Goal: Information Seeking & Learning: Learn about a topic

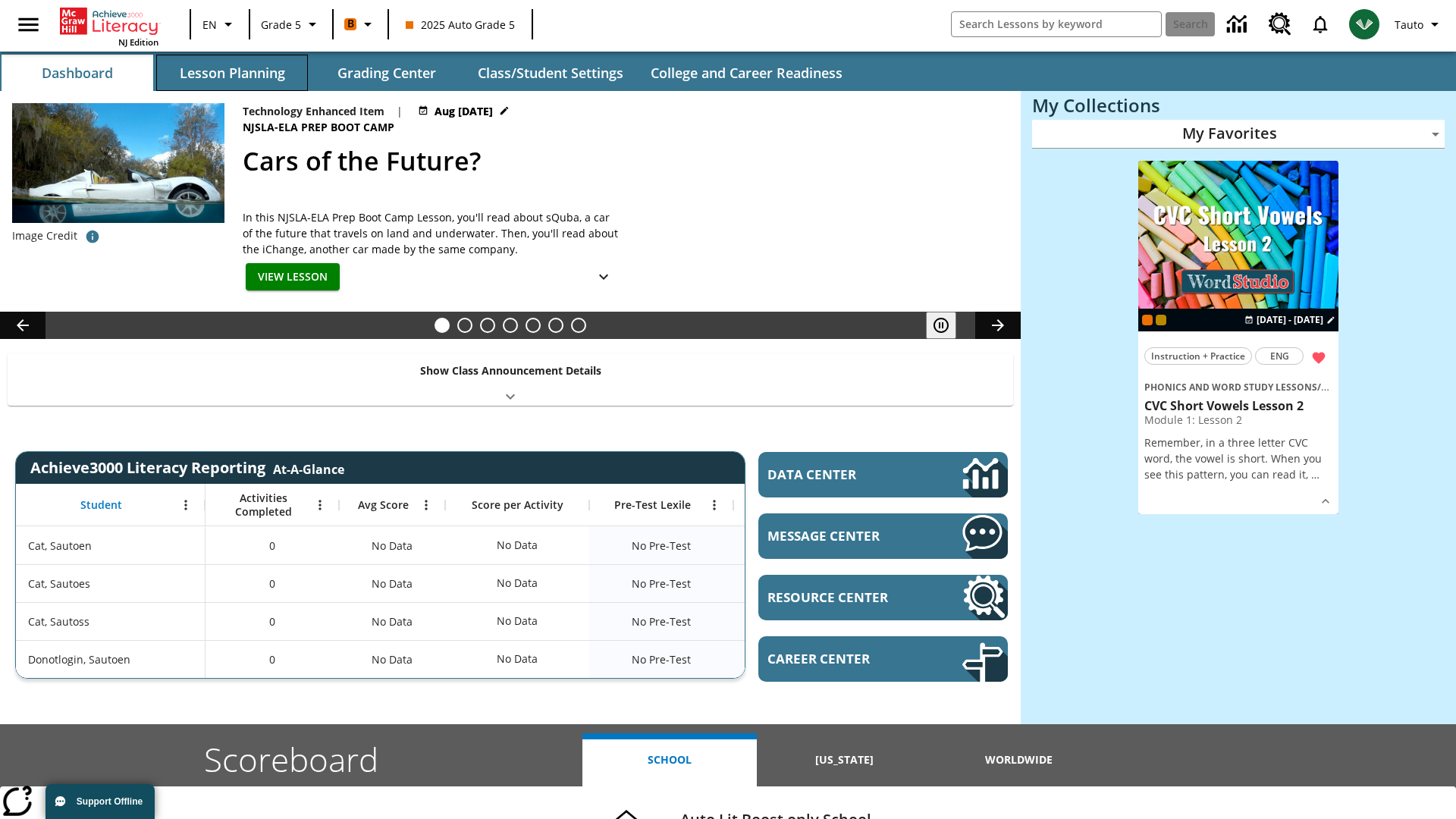
click at [232, 73] on button "Lesson Planning" at bounding box center [232, 73] width 152 height 36
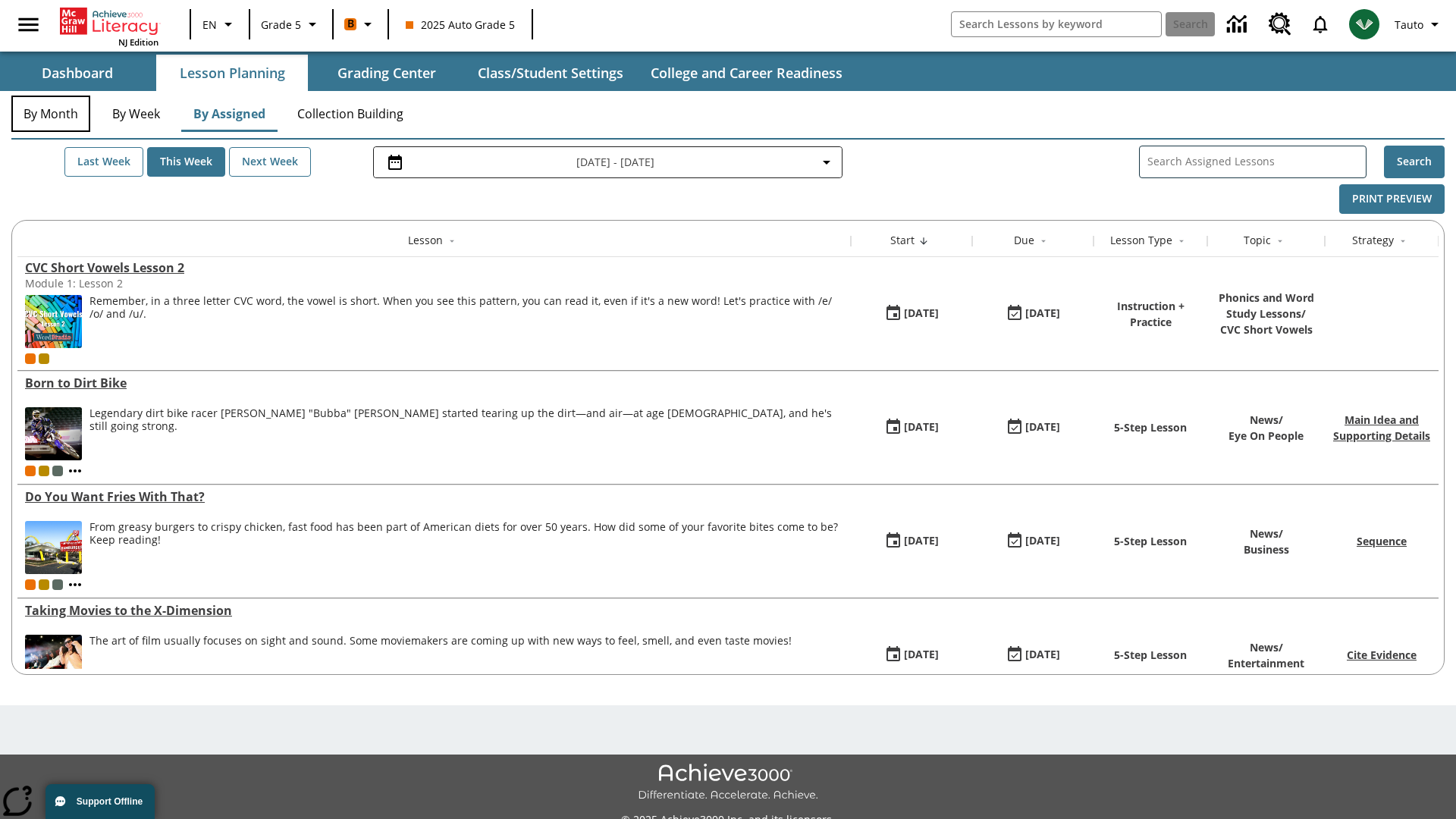
click at [51, 114] on button "By Month" at bounding box center [51, 114] width 79 height 36
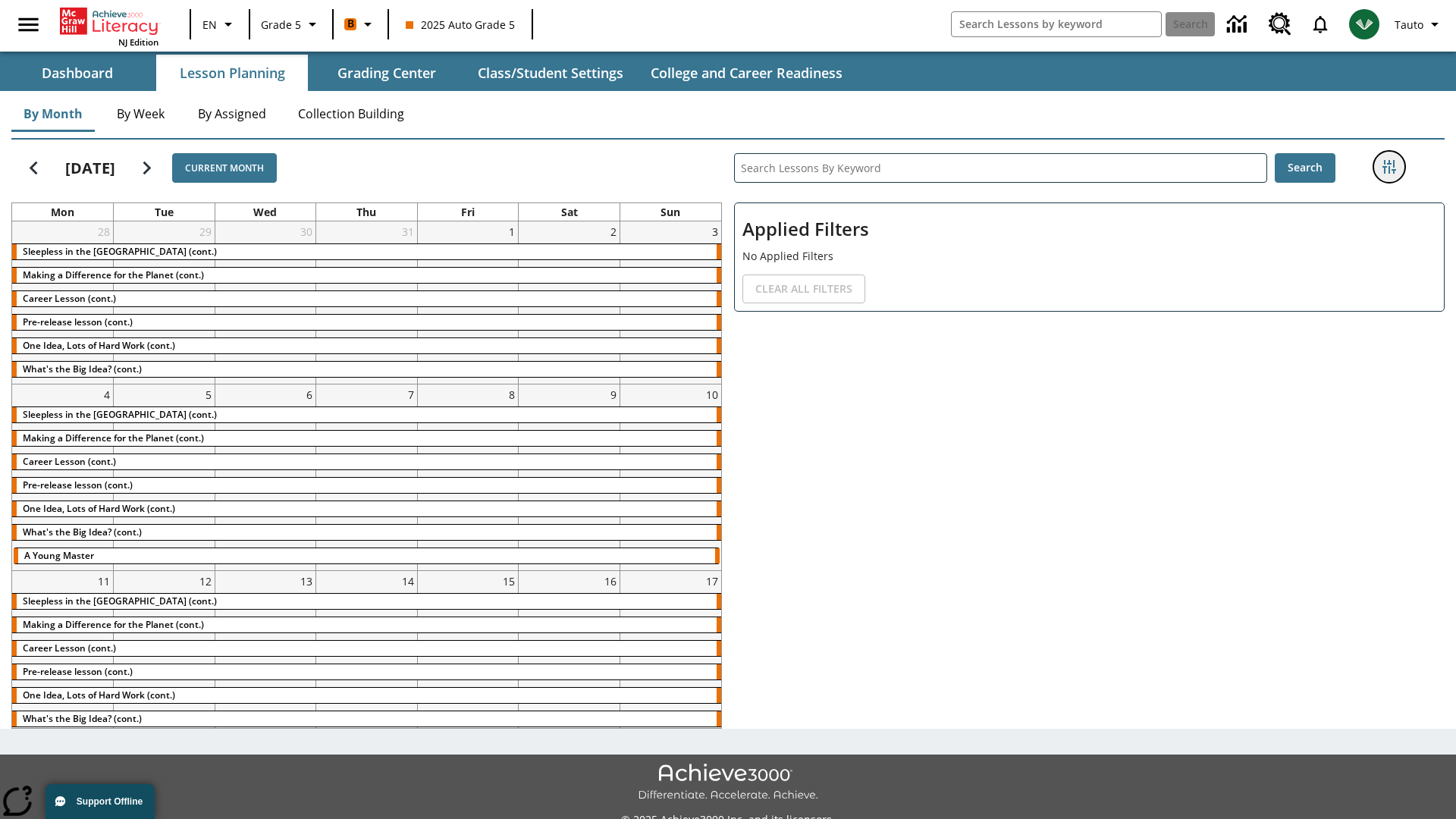
click at [1389, 167] on icon "Filters Side menu" at bounding box center [1389, 166] width 13 height 13
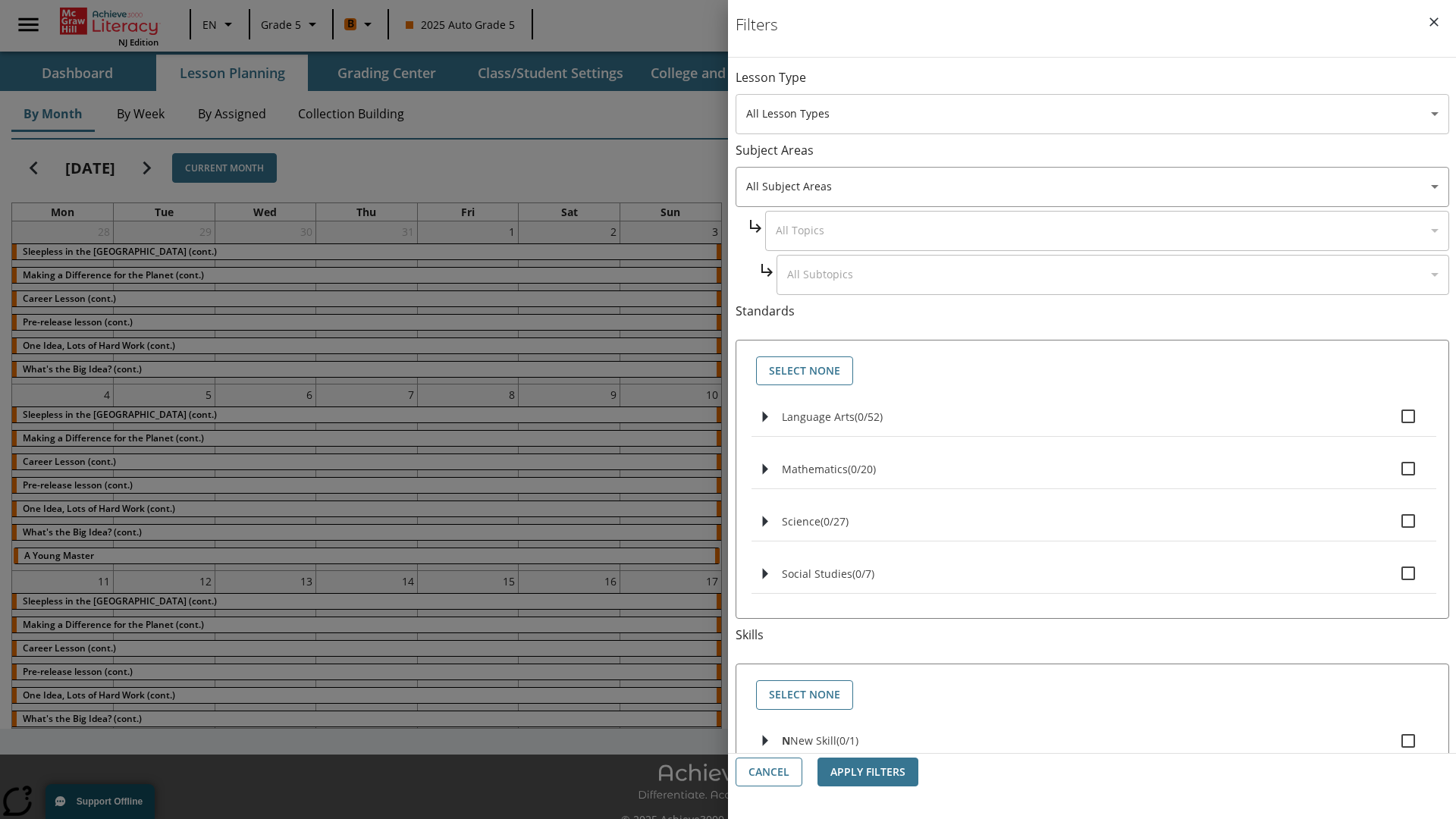
click at [1092, 114] on body "Skip to main content NJ Edition EN Grade 5 B 2025 Auto Grade 5 Search 0 Tauto D…" at bounding box center [728, 426] width 1456 height 852
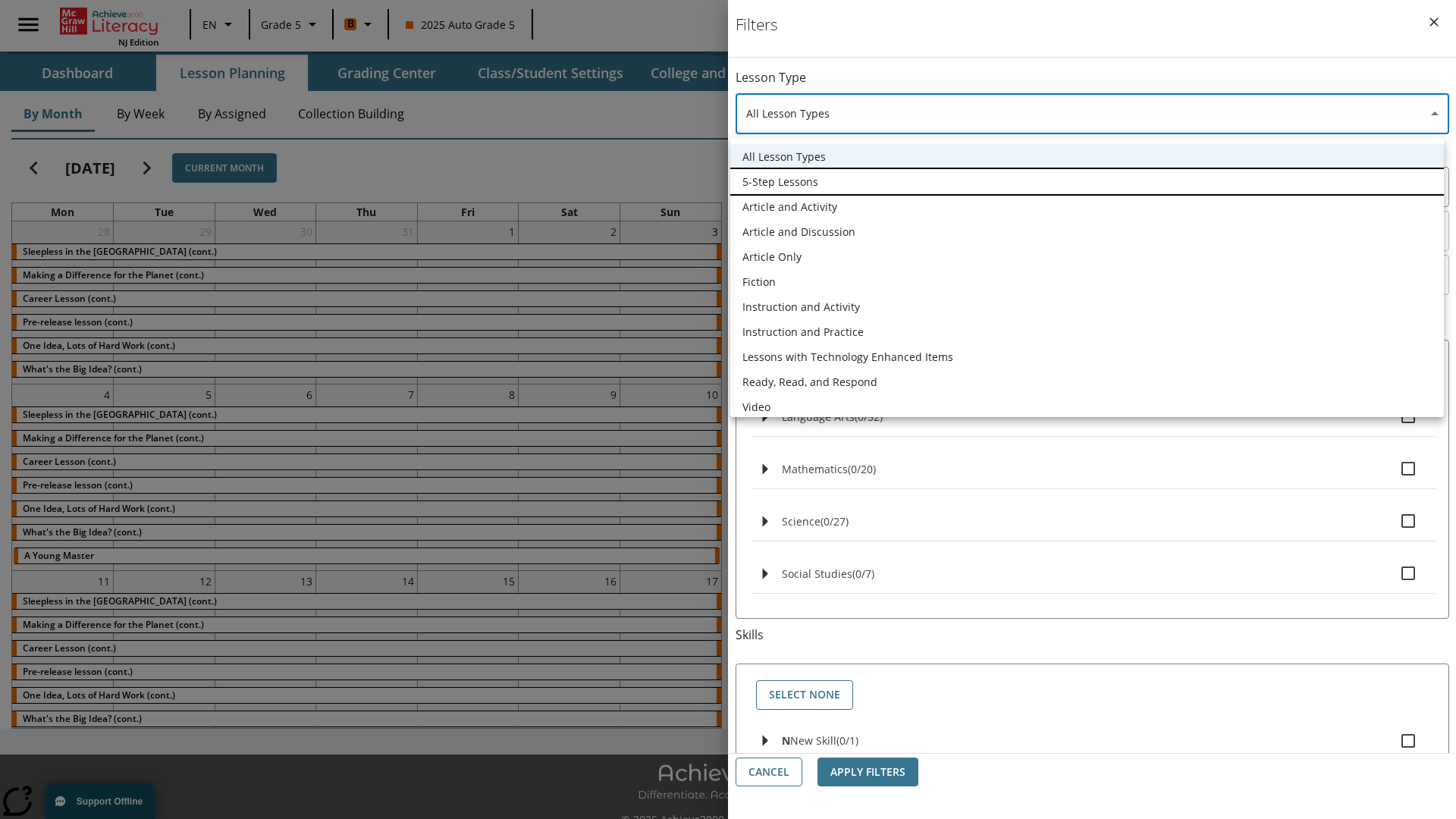
click at [1087, 181] on li "5-Step Lessons" at bounding box center [1088, 182] width 714 height 25
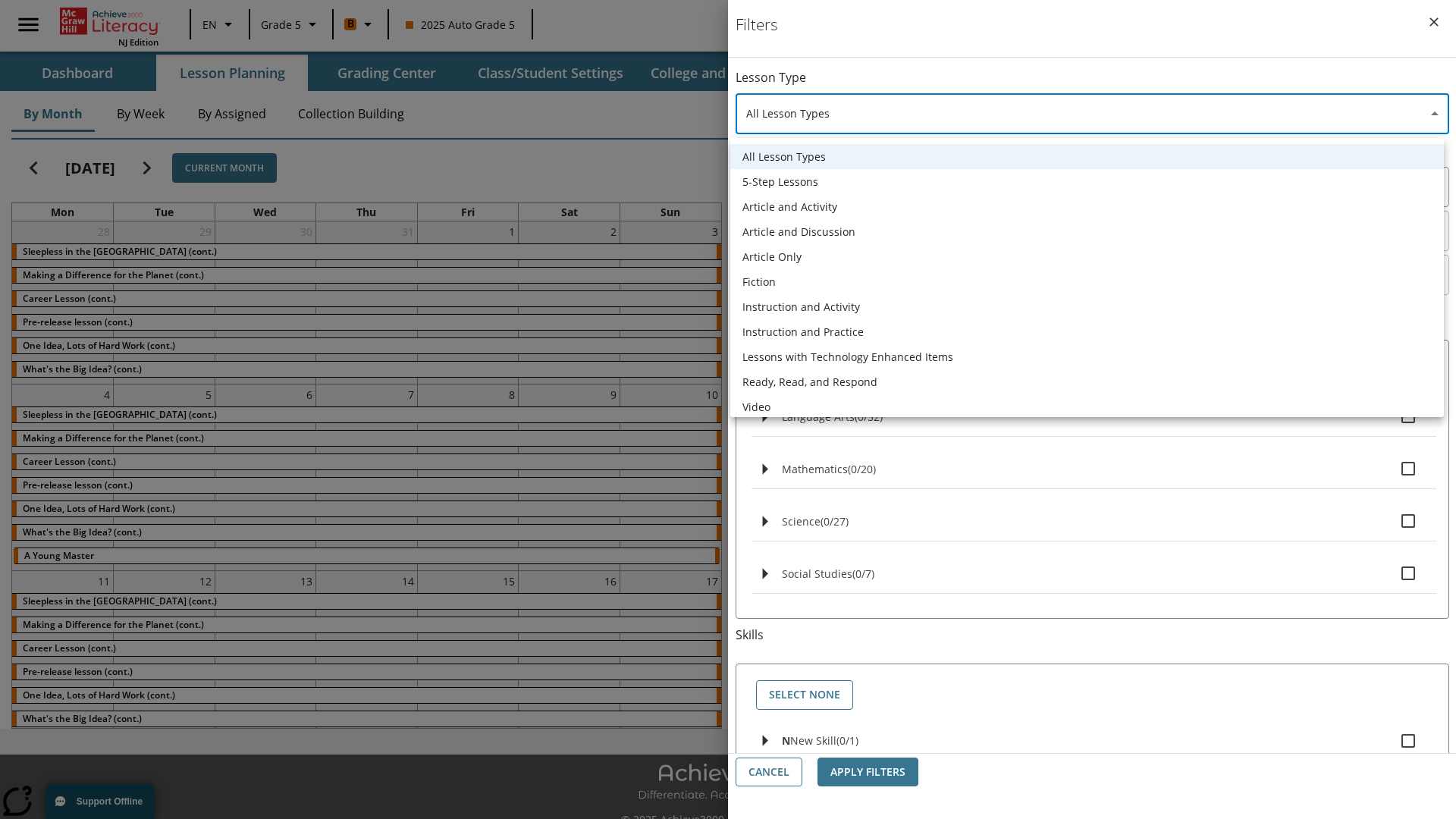
type input "1"
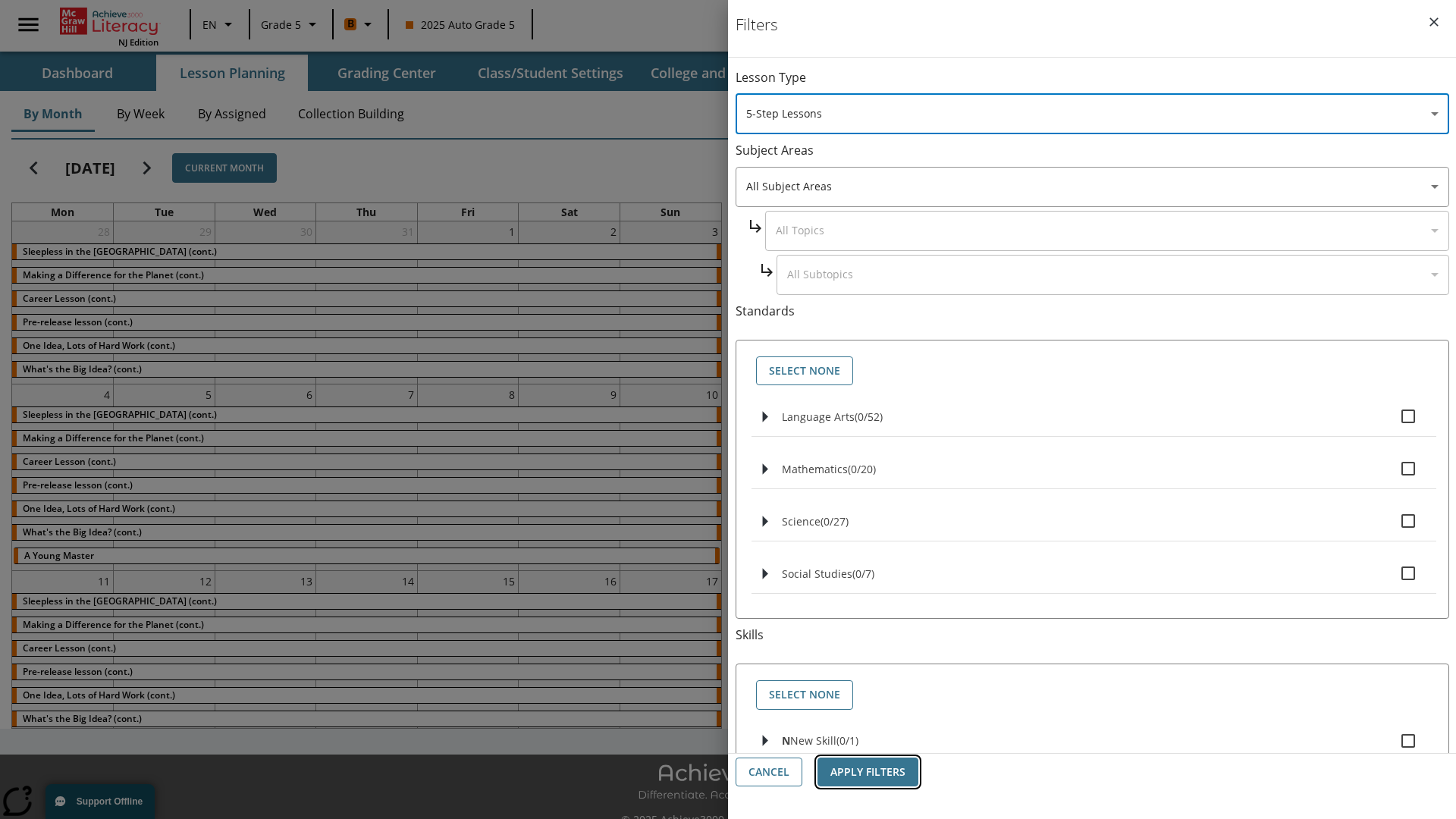
click at [867, 772] on button "Apply Filters" at bounding box center [868, 772] width 101 height 29
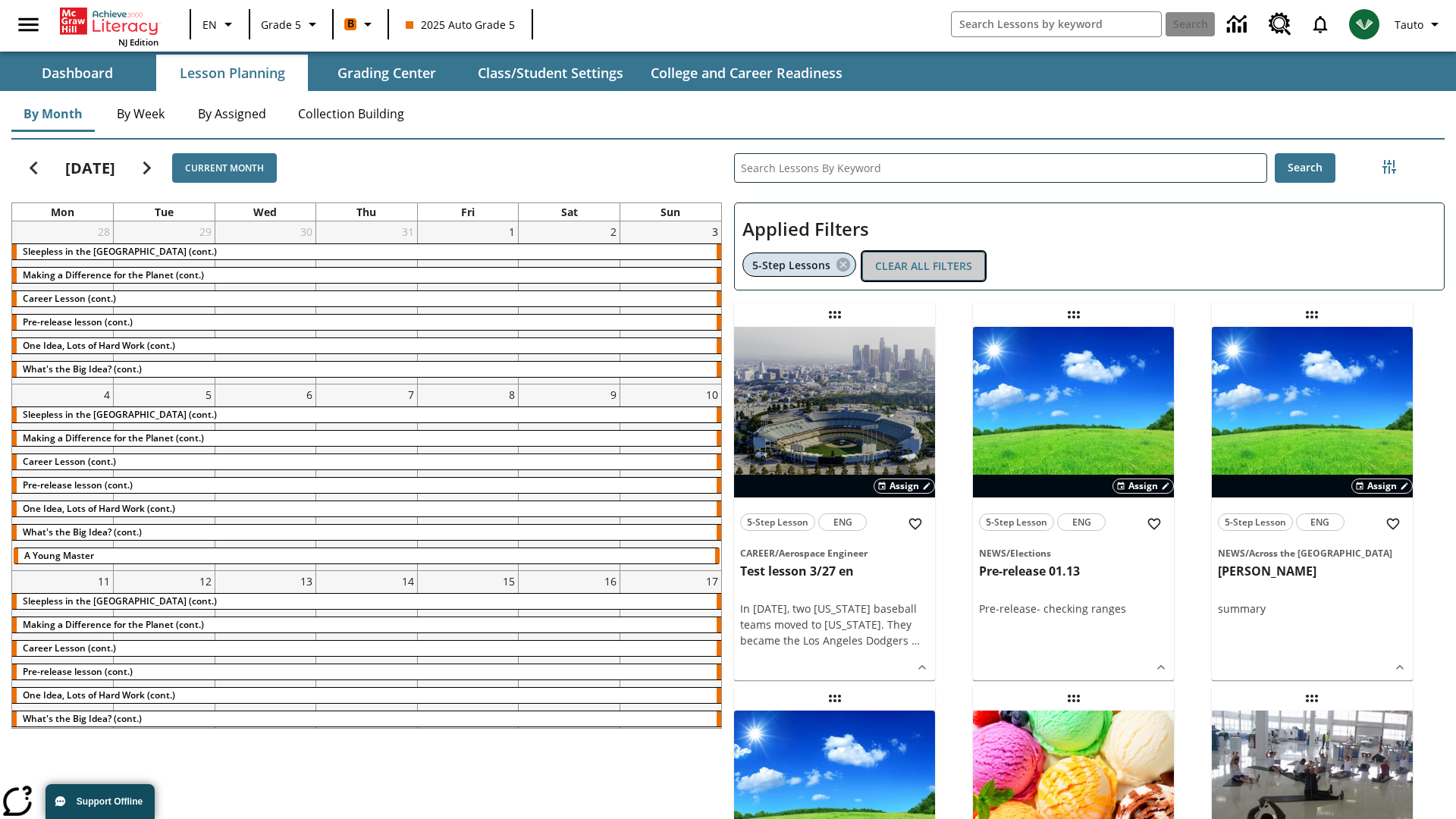
click at [924, 266] on button "Clear All Filters" at bounding box center [923, 266] width 123 height 29
click at [1389, 167] on icon "Filters Side menu" at bounding box center [1389, 166] width 13 height 13
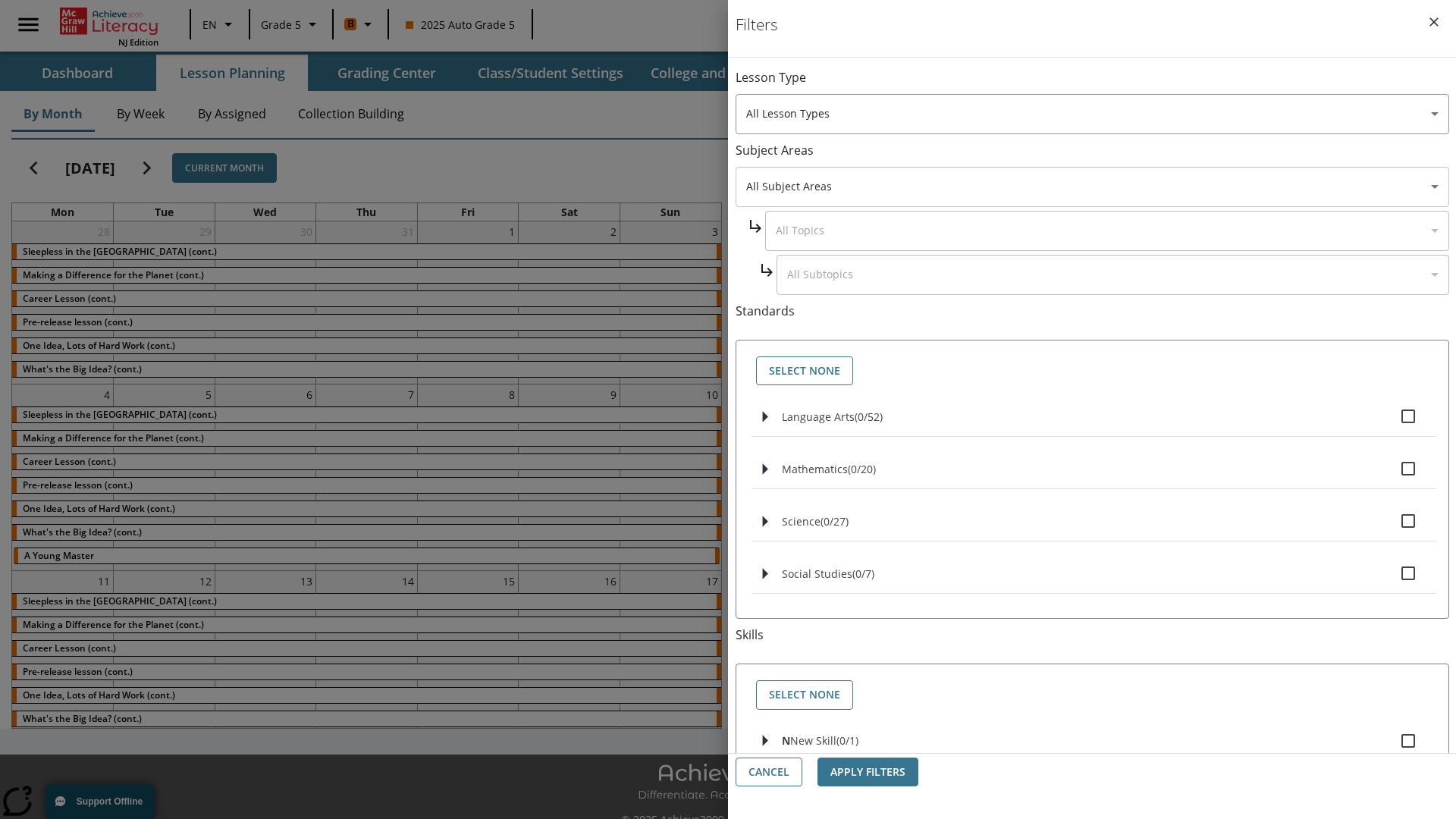
click at [1092, 186] on body "Skip to main content NJ Edition EN Grade 5 B 2025 Auto Grade 5 Search 0 Tauto D…" at bounding box center [728, 426] width 1456 height 852
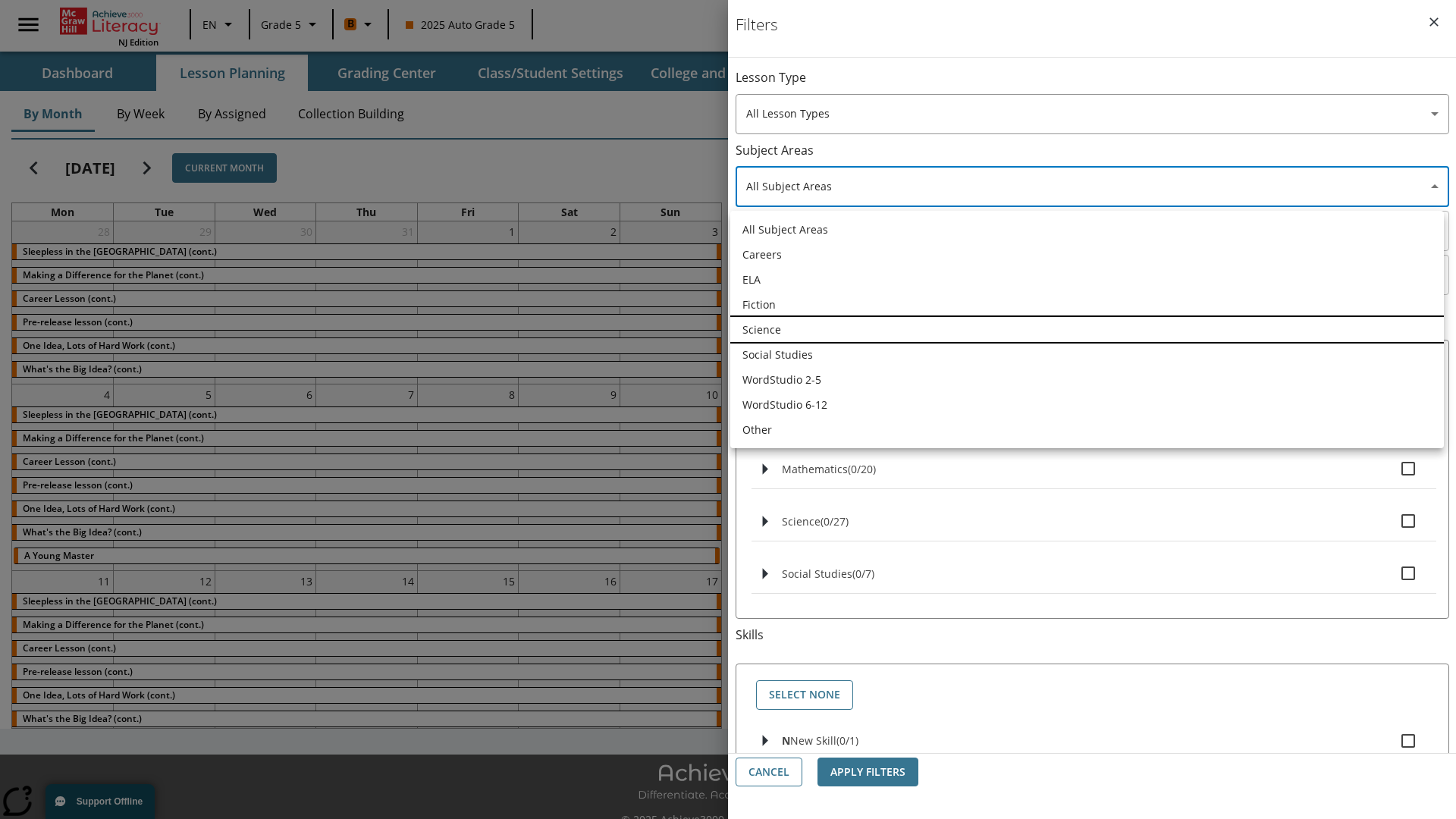
click at [1087, 329] on li "Science" at bounding box center [1088, 329] width 714 height 25
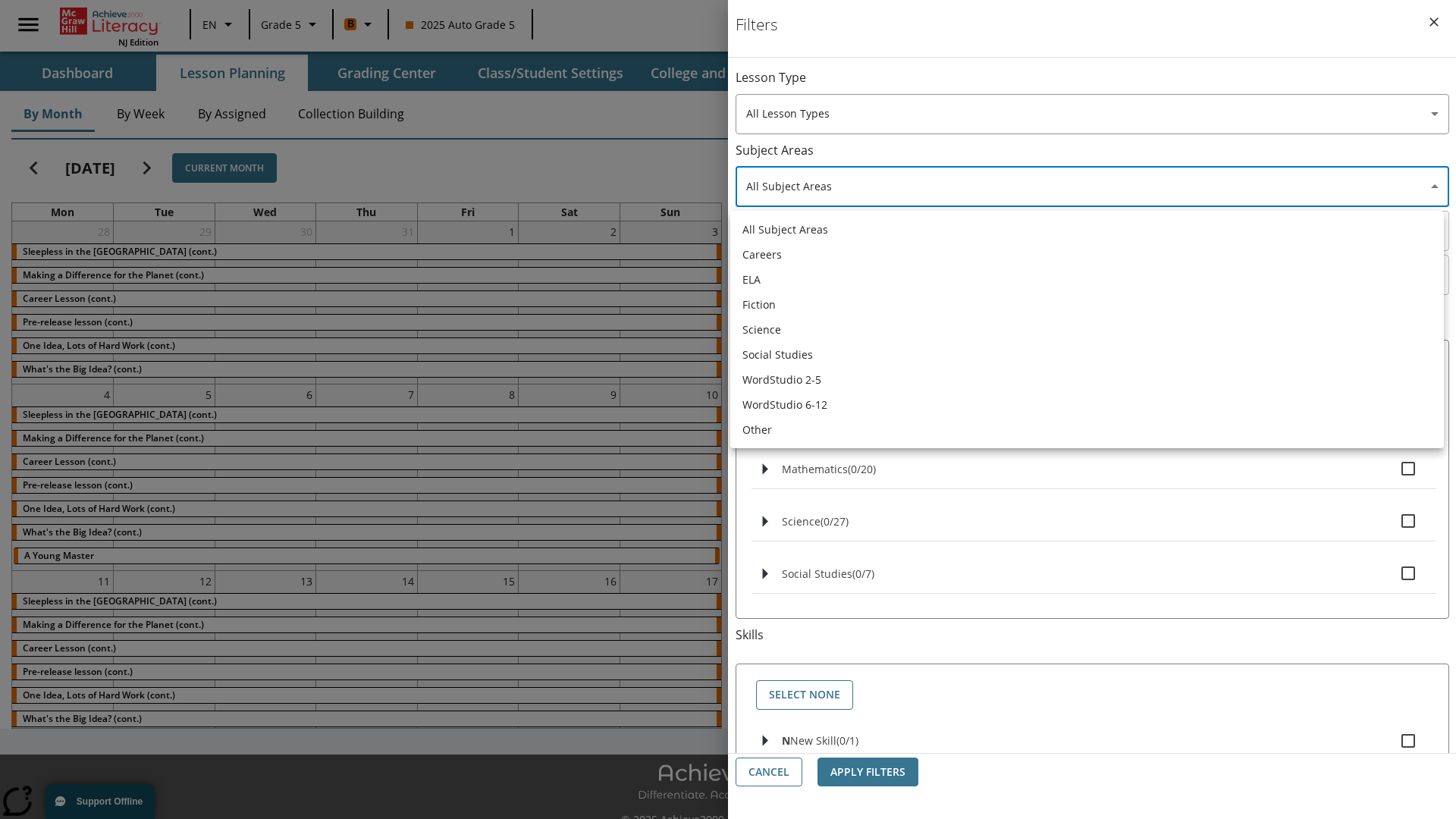
type input "2"
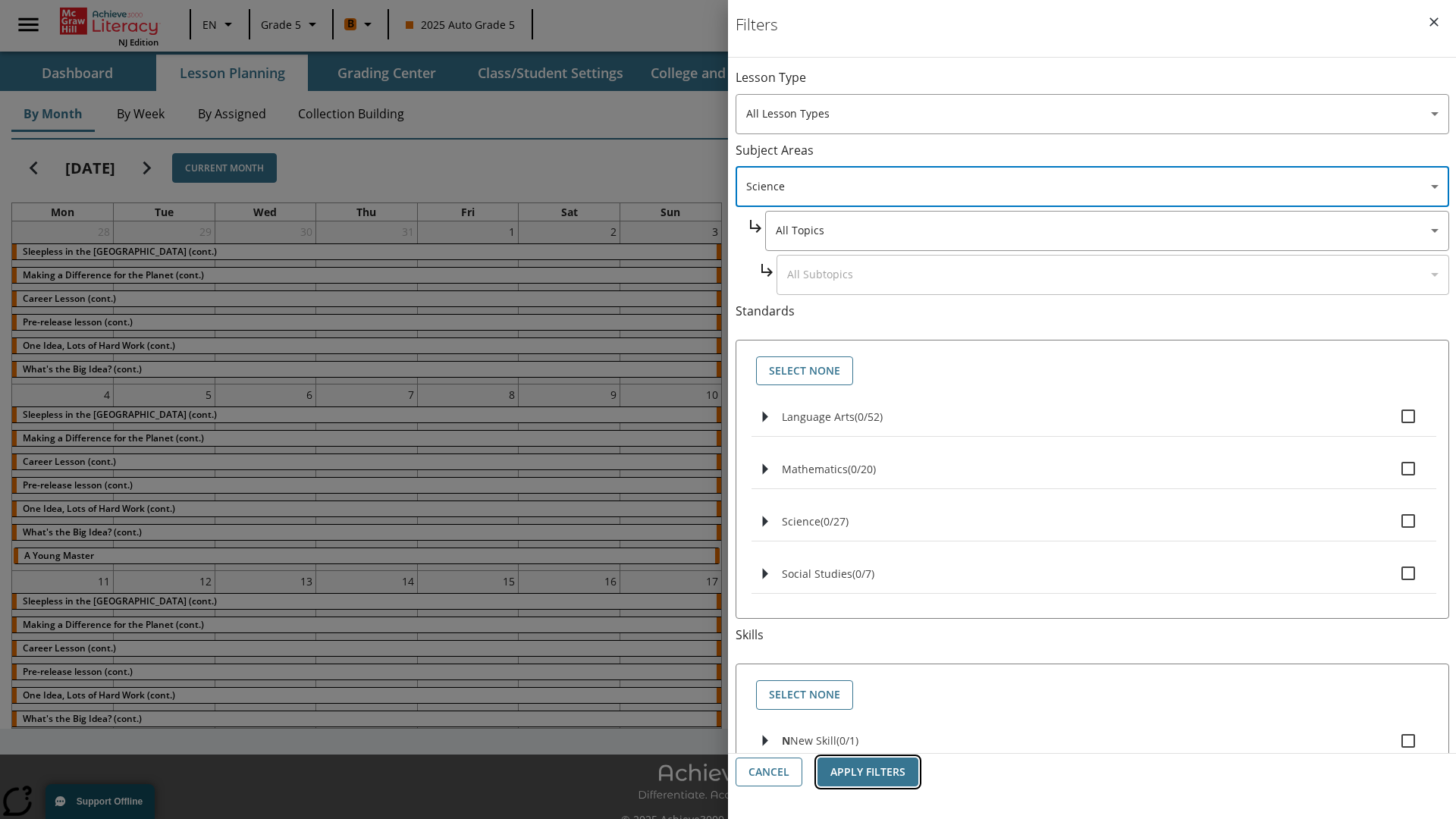
click at [867, 772] on button "Apply Filters" at bounding box center [868, 772] width 101 height 29
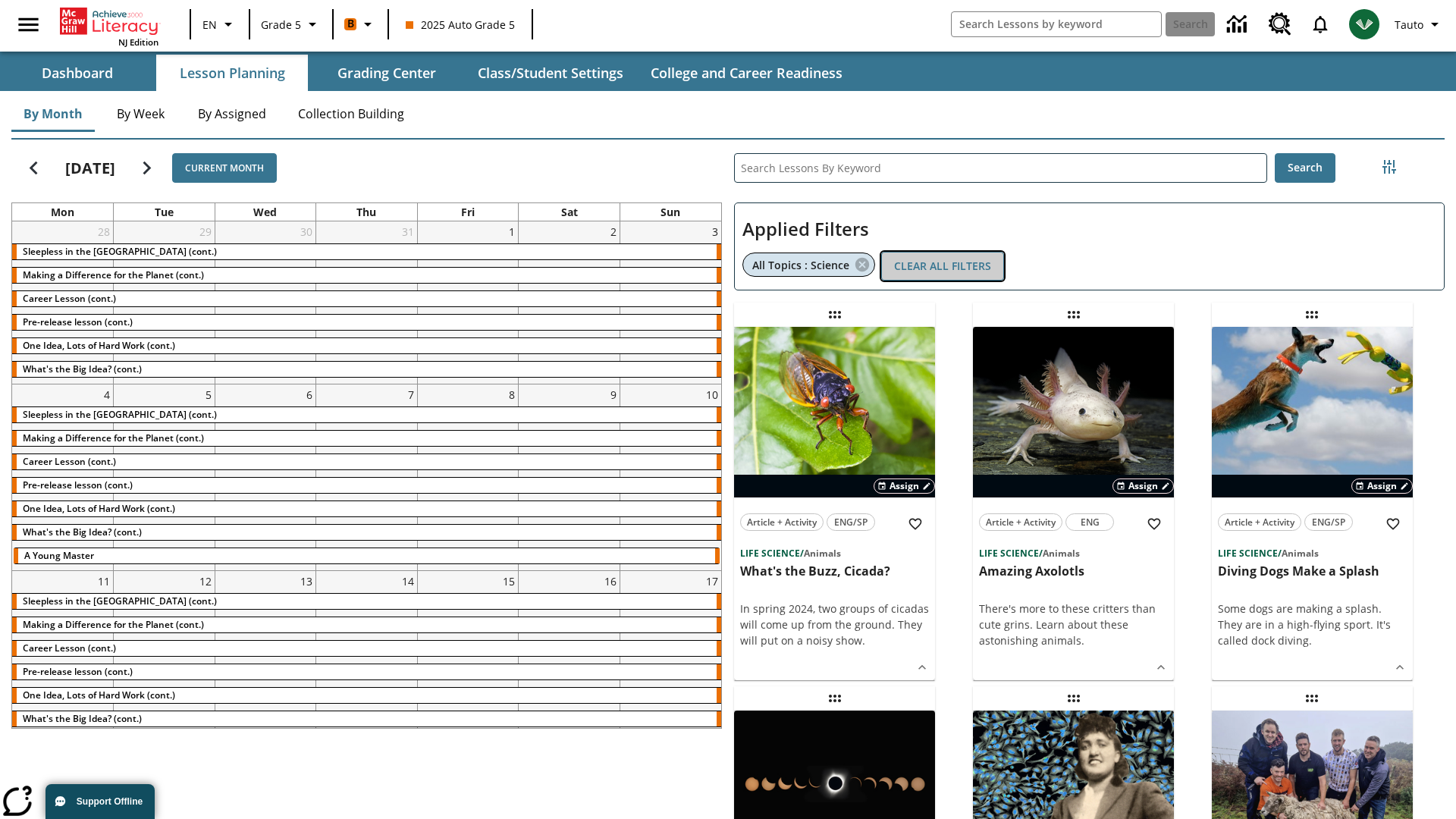
click at [943, 266] on button "Clear All Filters" at bounding box center [943, 266] width 123 height 29
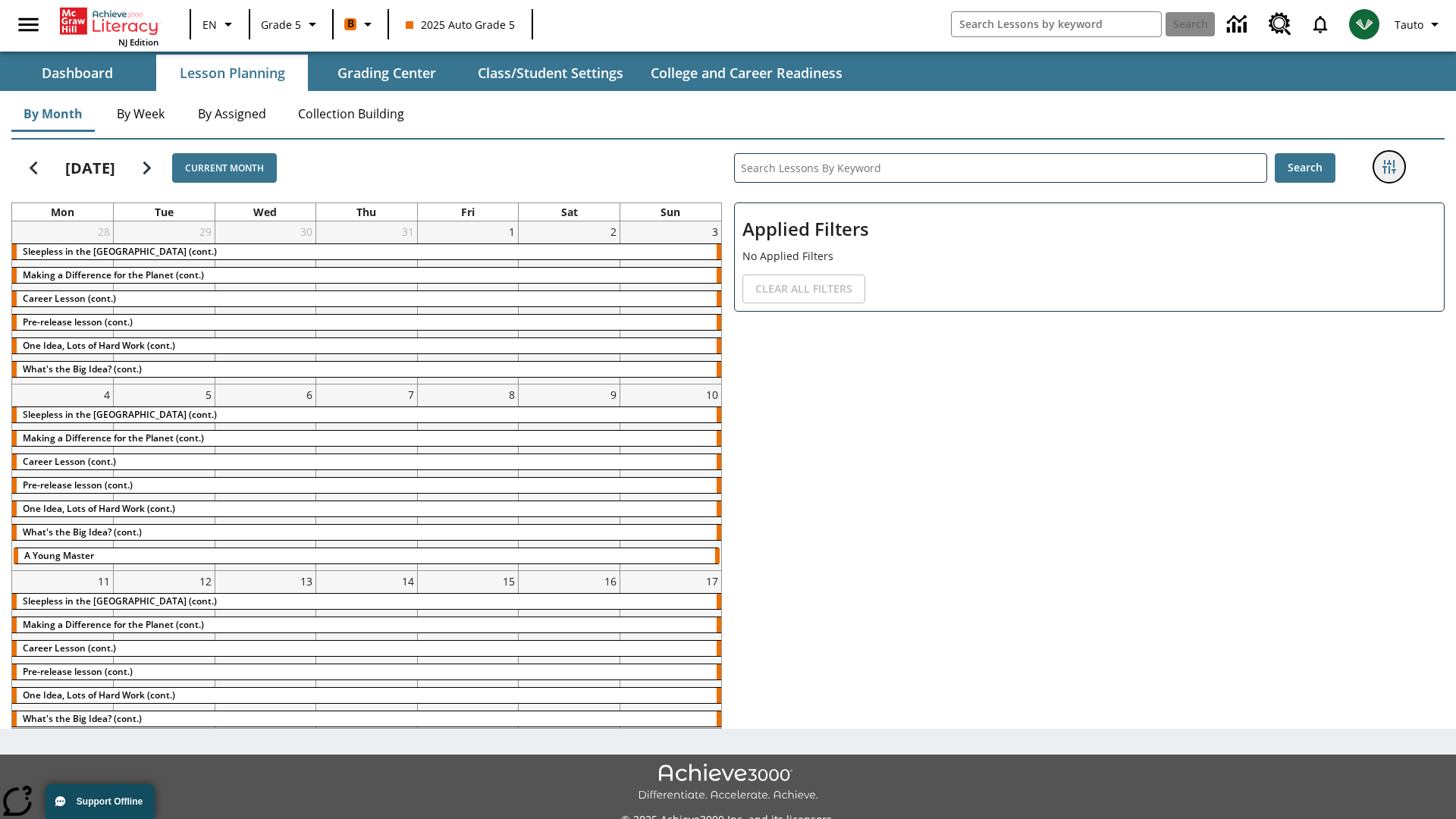
click at [1389, 167] on icon "Filters Side menu" at bounding box center [1389, 166] width 13 height 13
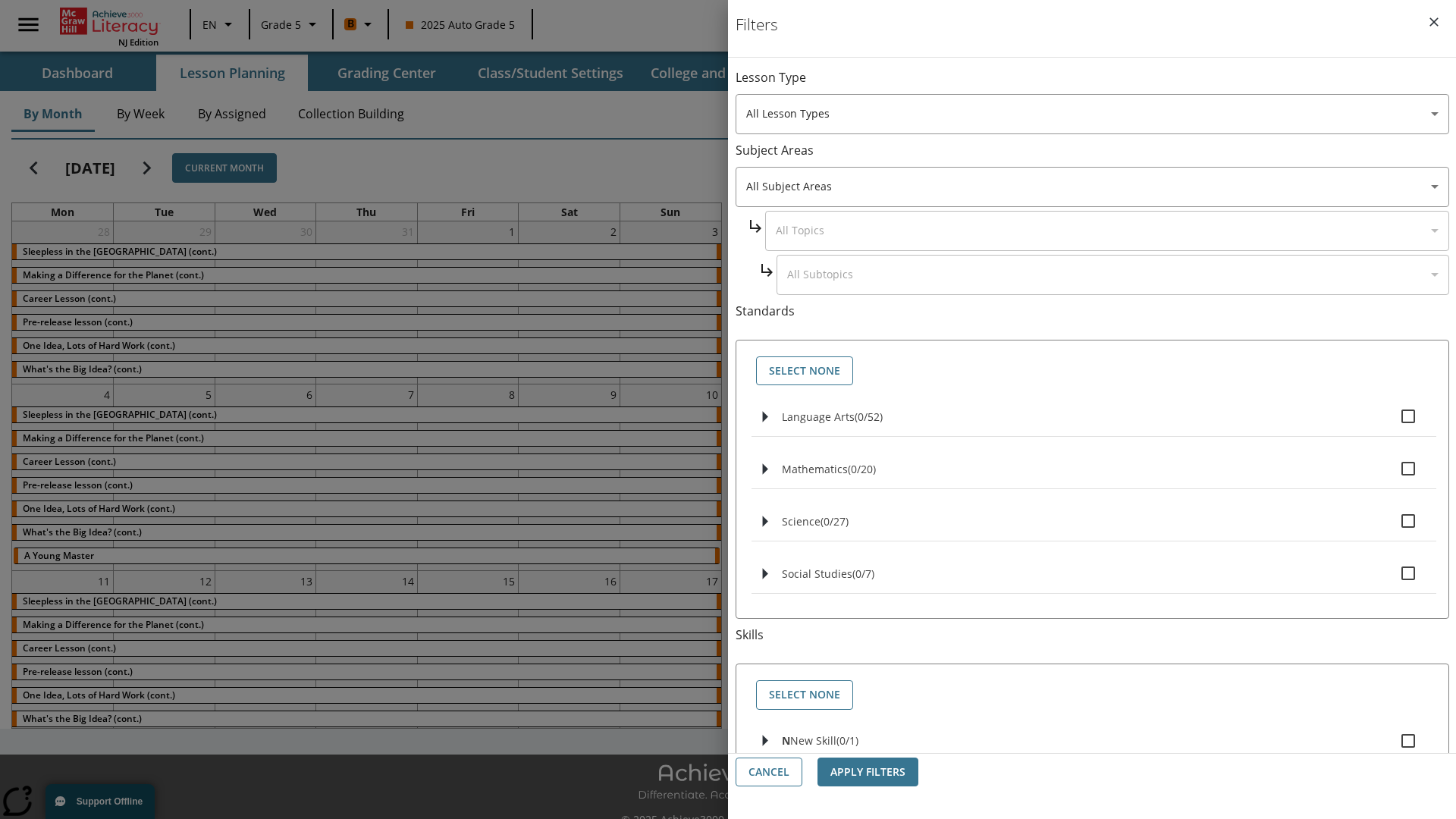
click at [819, 416] on span "Language Arts" at bounding box center [819, 416] width 73 height 14
click at [1393, 416] on input "Language Arts ( 0 / 52 )" at bounding box center [1409, 416] width 32 height 32
checkbox input "true"
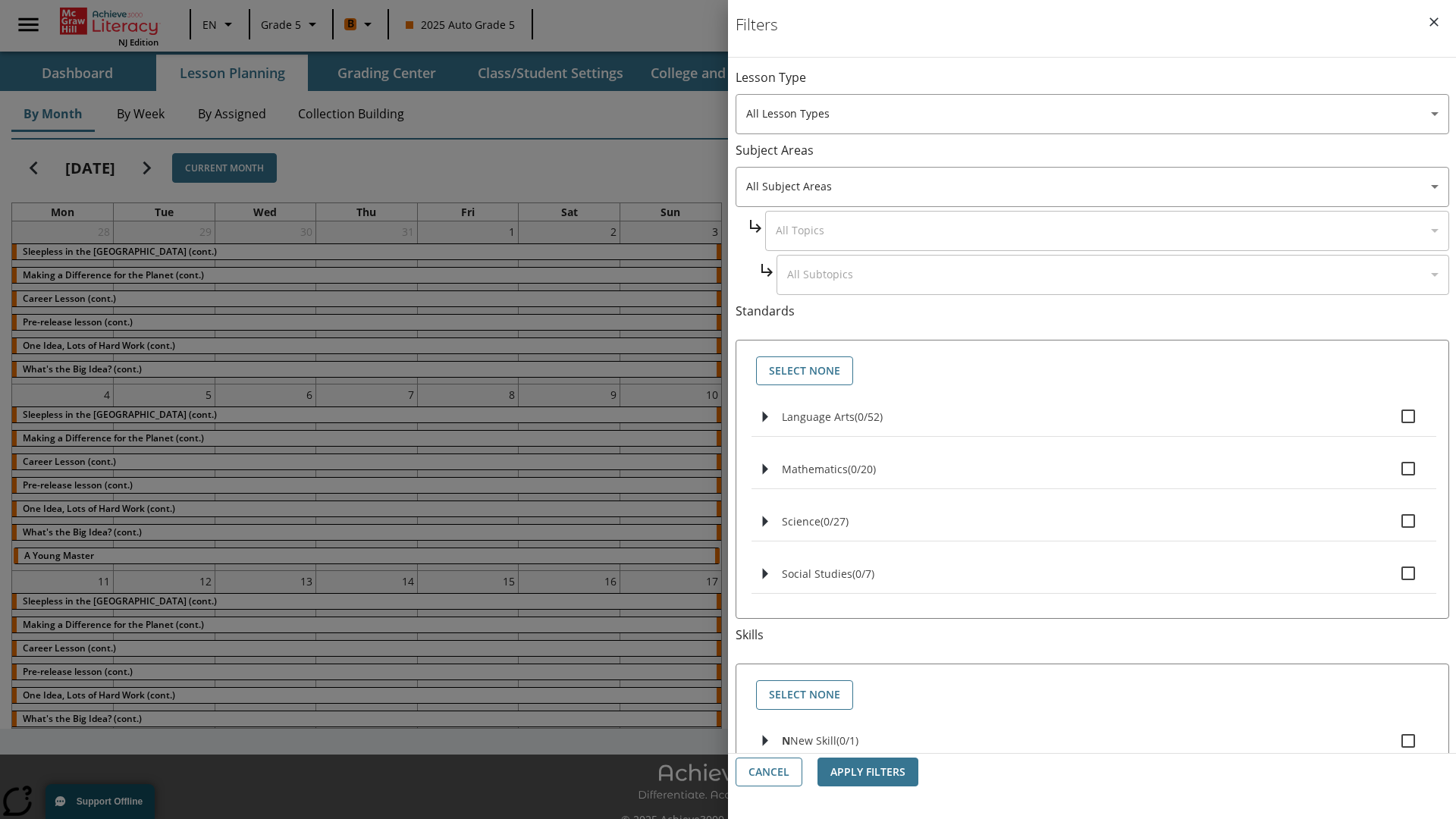
checkbox input "true"
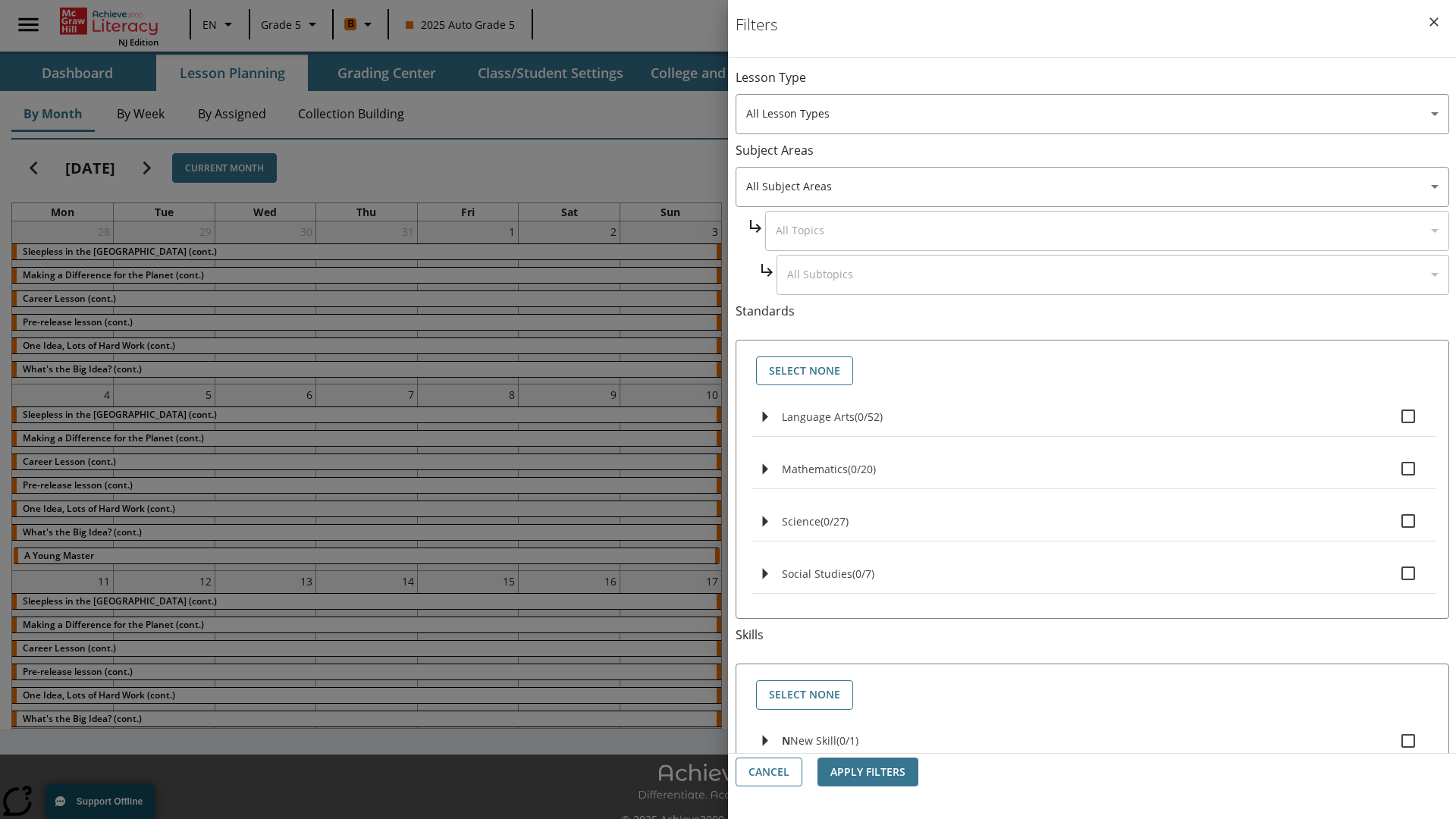
checkbox input "true"
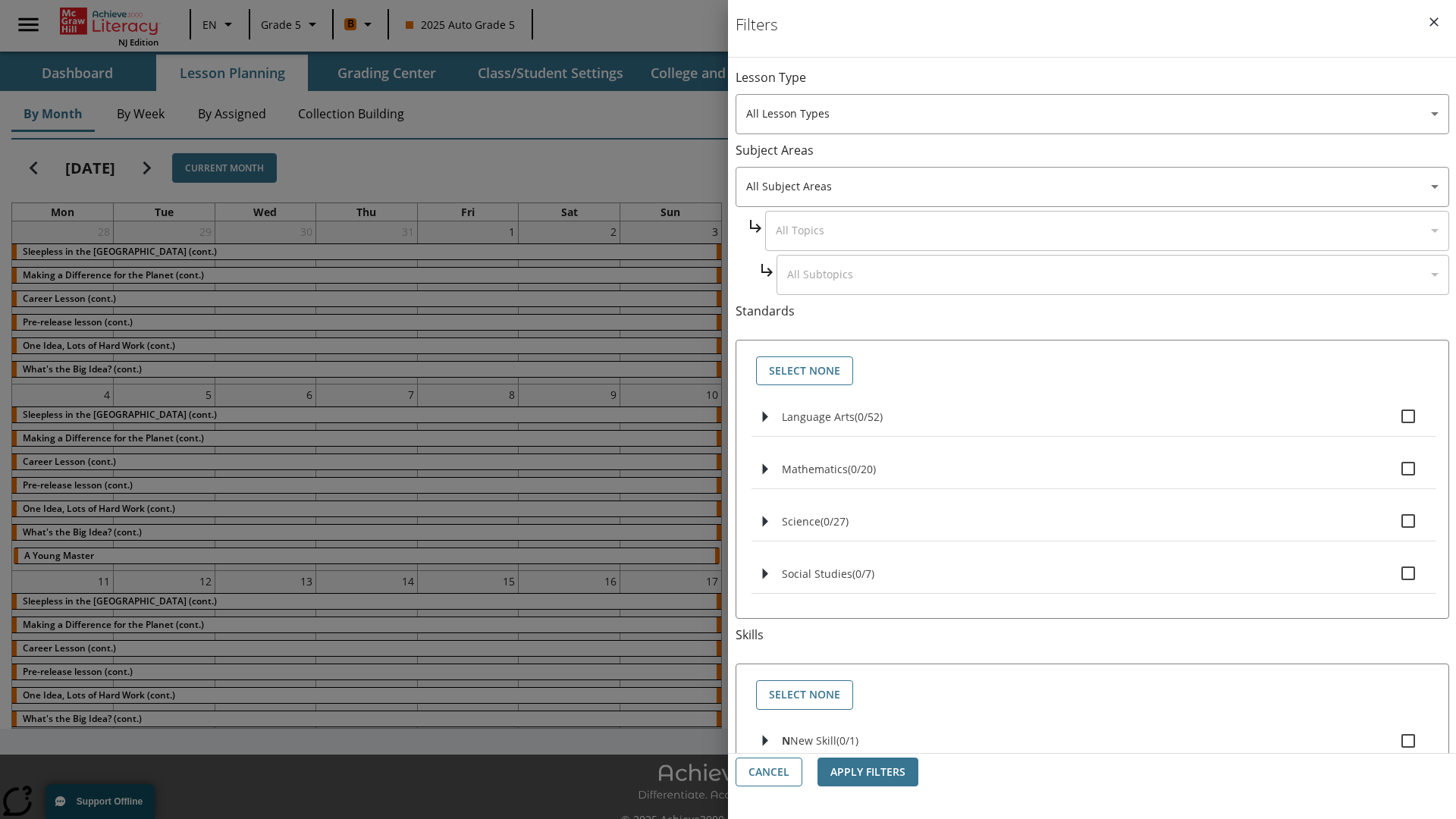
checkbox input "true"
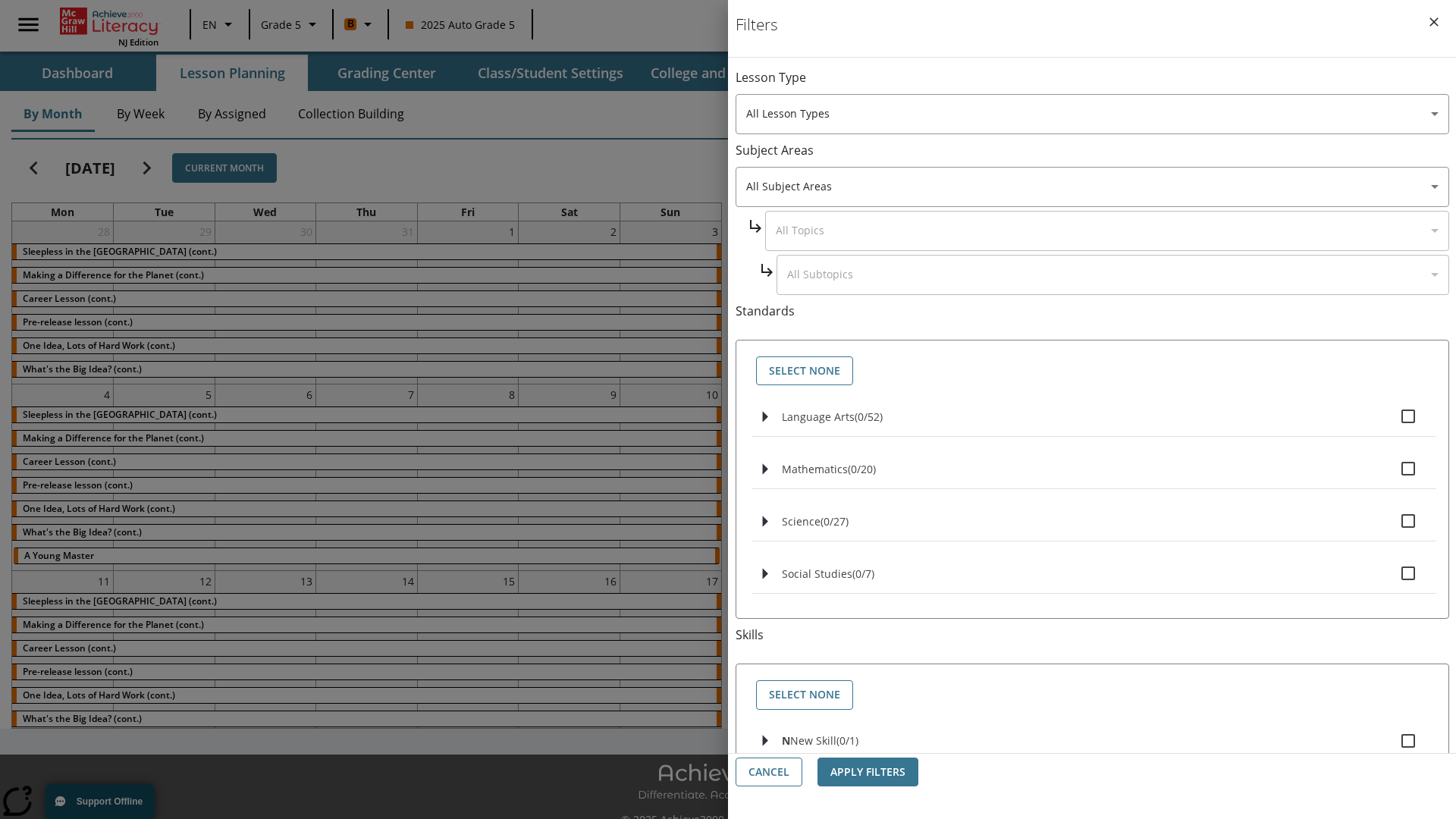
checkbox input "true"
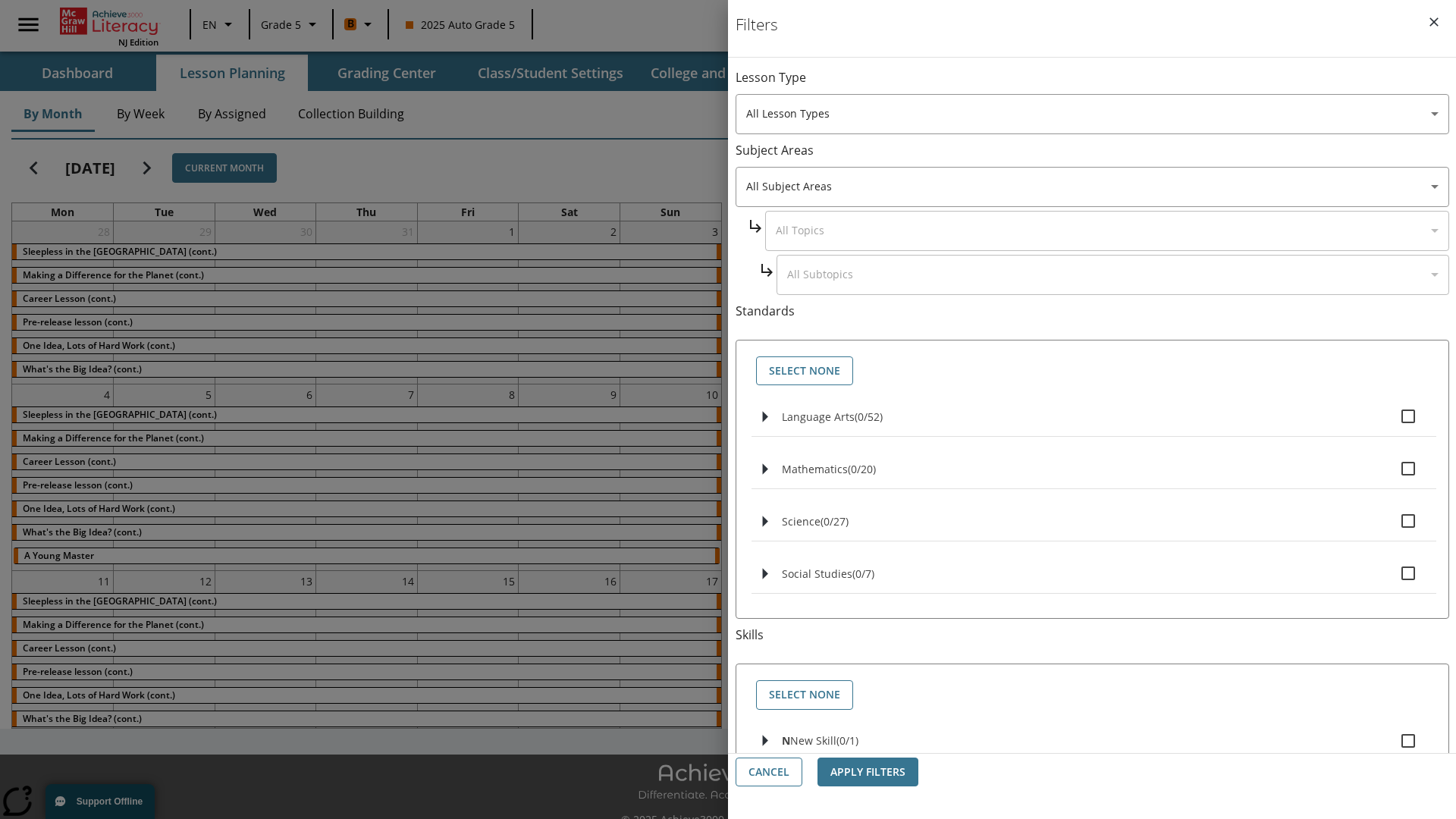
checkbox input "true"
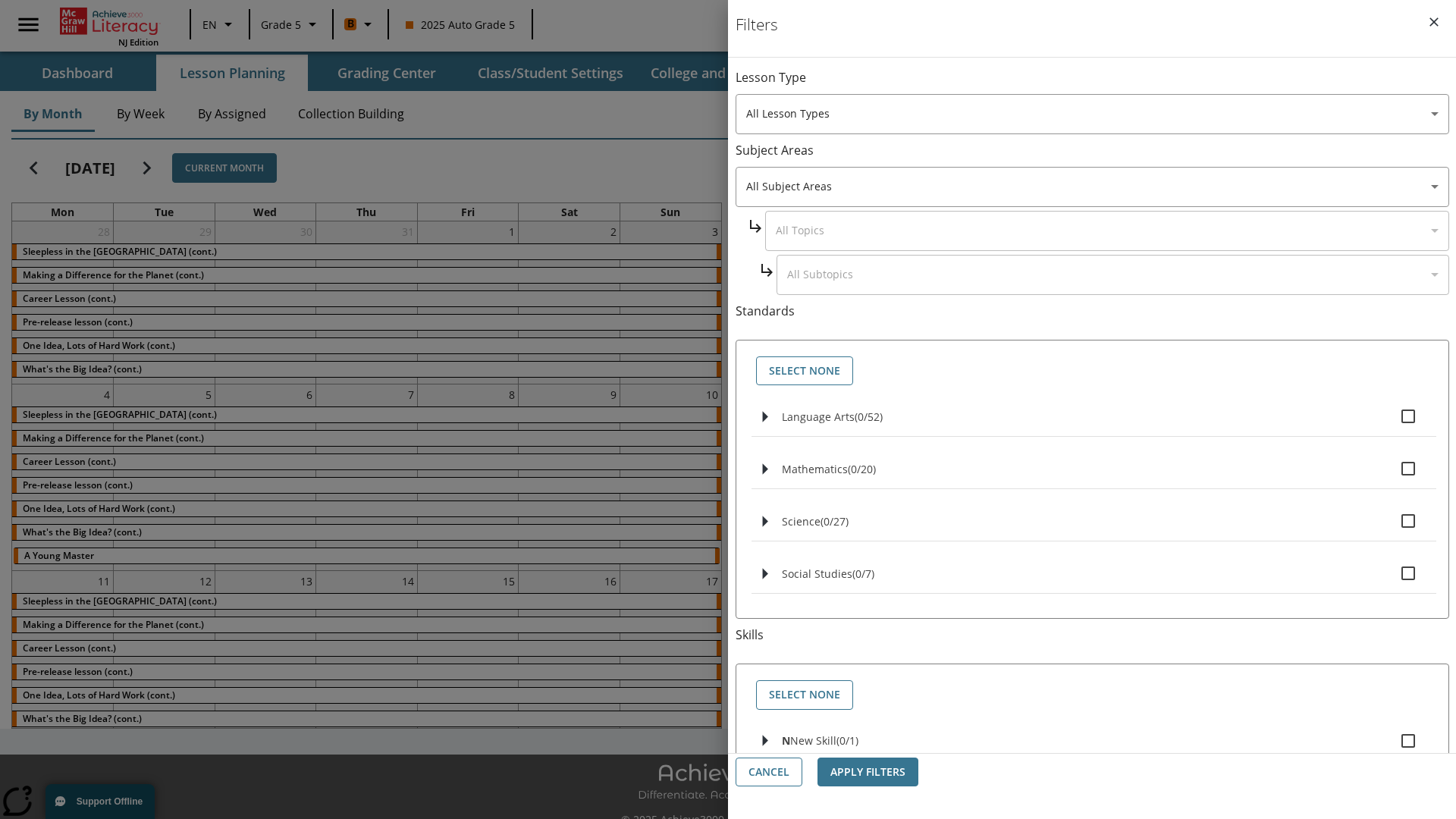
checkbox input "true"
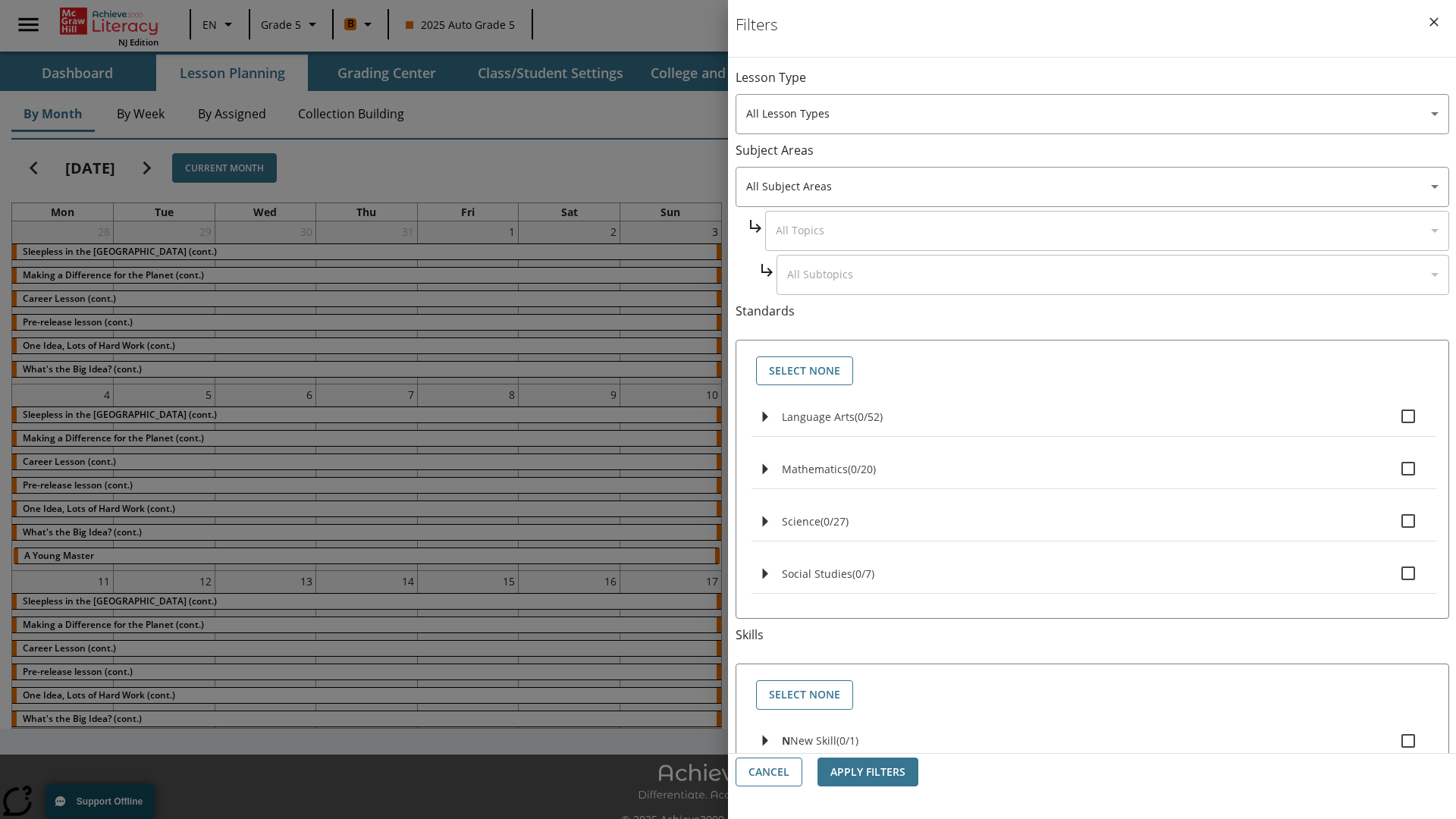
checkbox input "true"
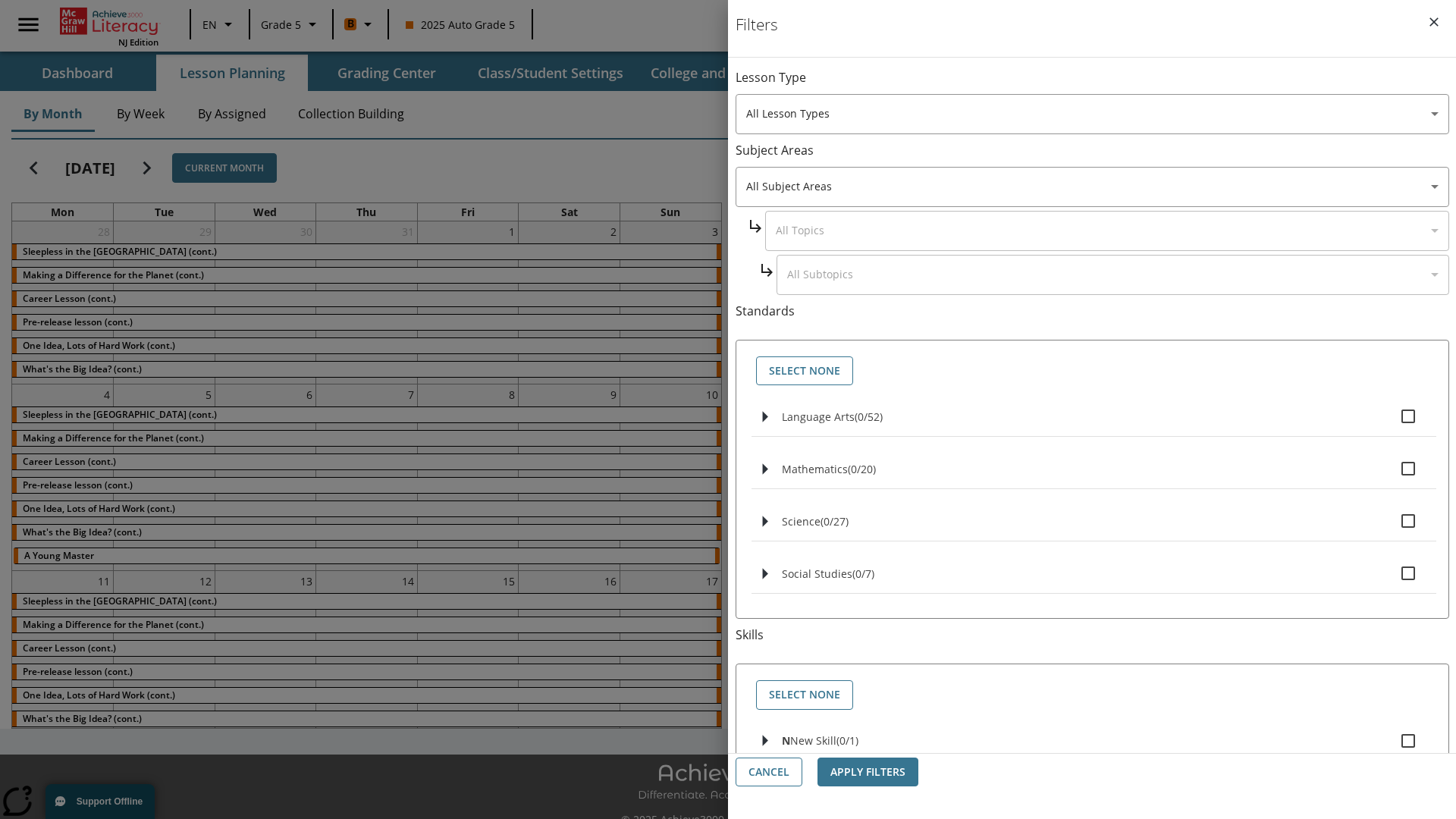
checkbox input "true"
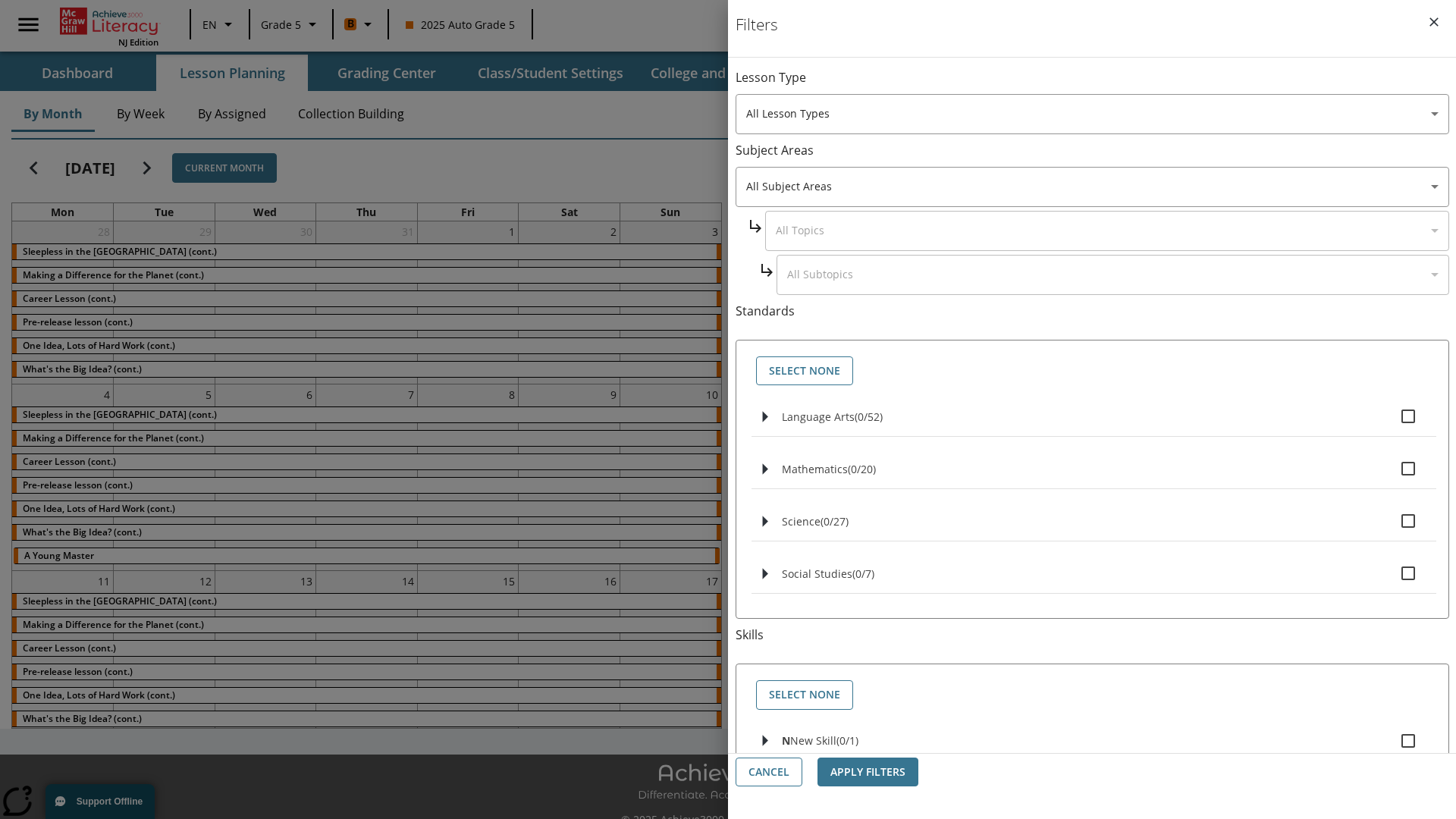
checkbox input "true"
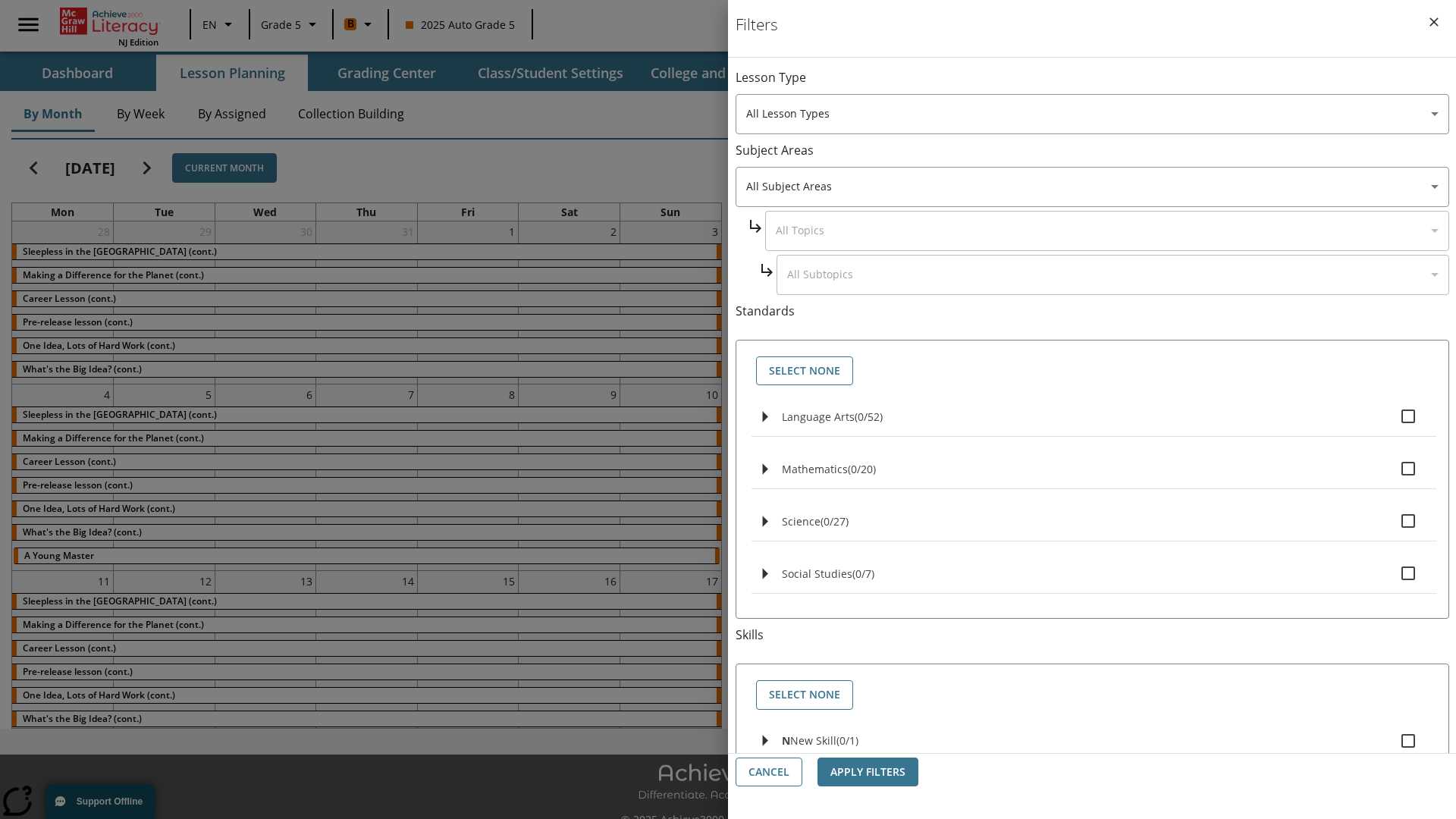
checkbox input "true"
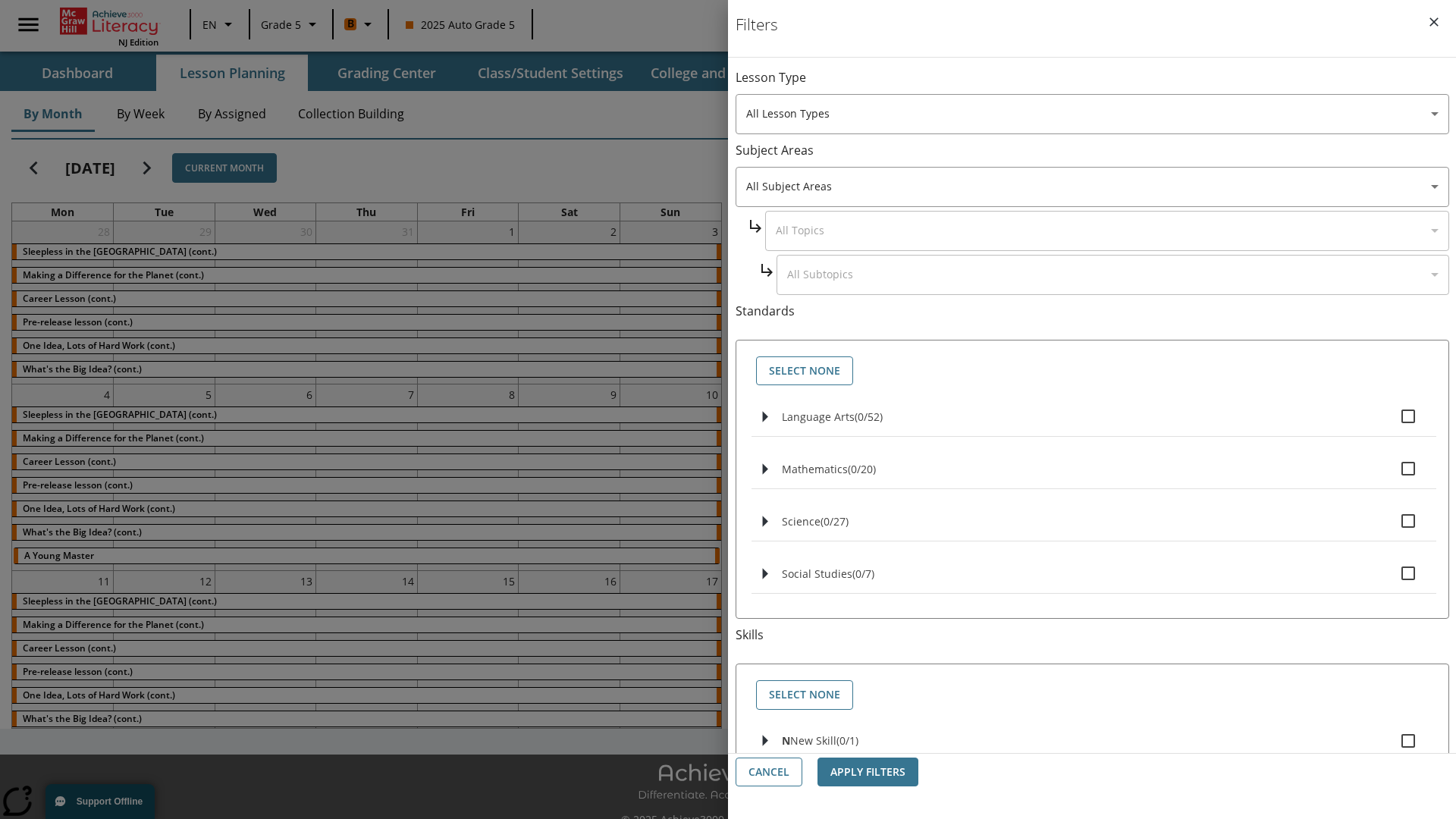
checkbox input "true"
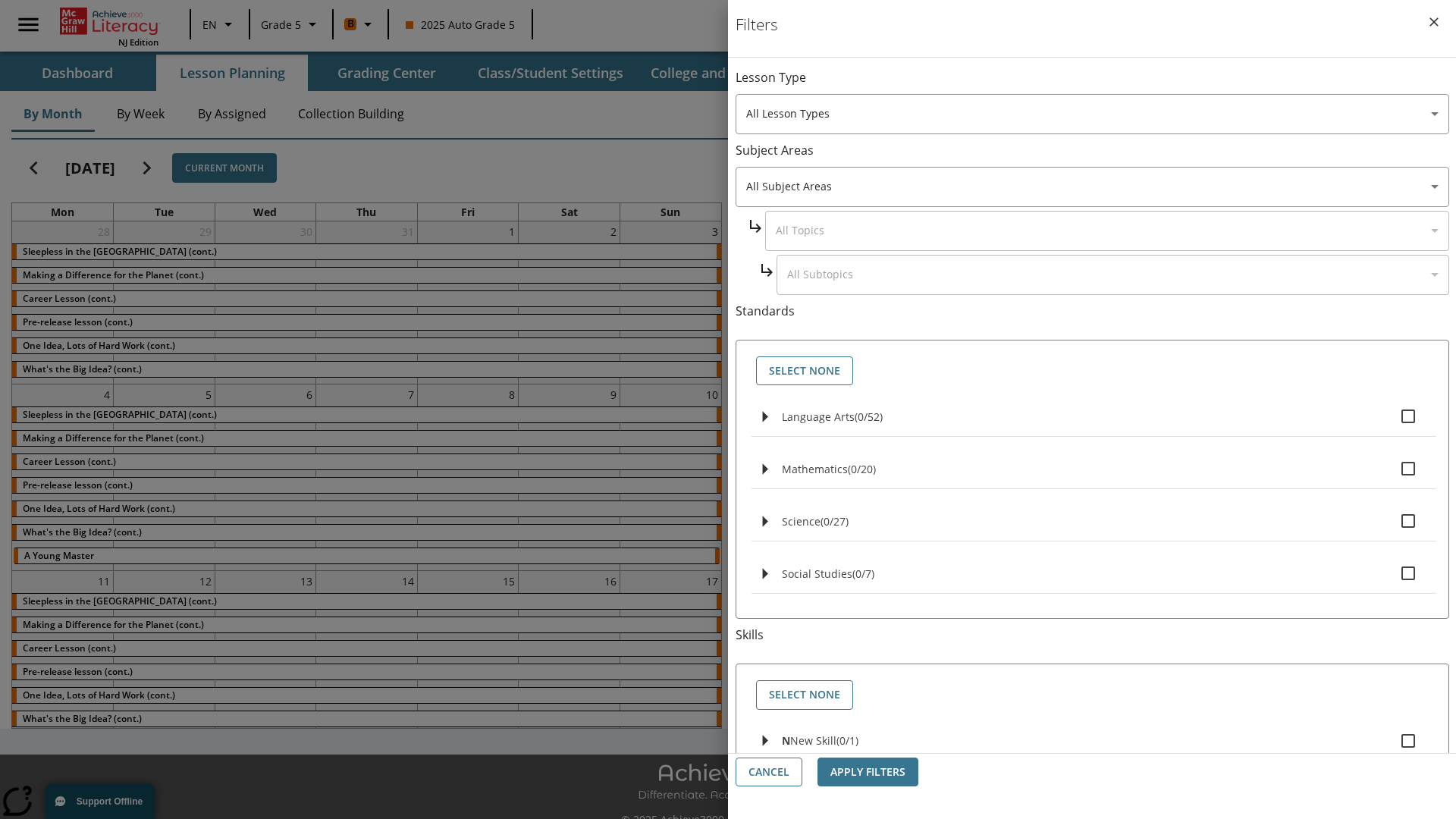
checkbox input "true"
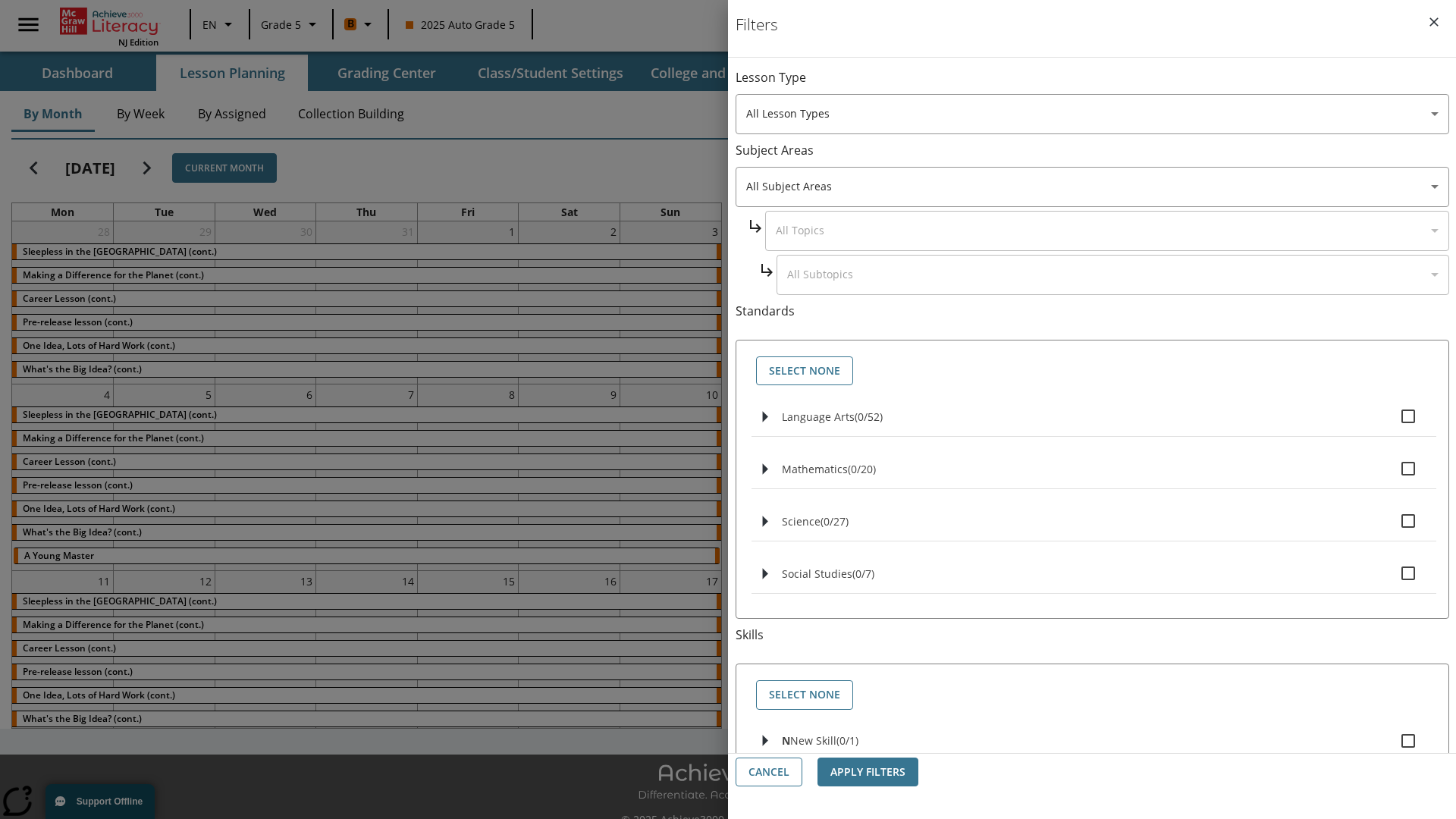
checkbox input "true"
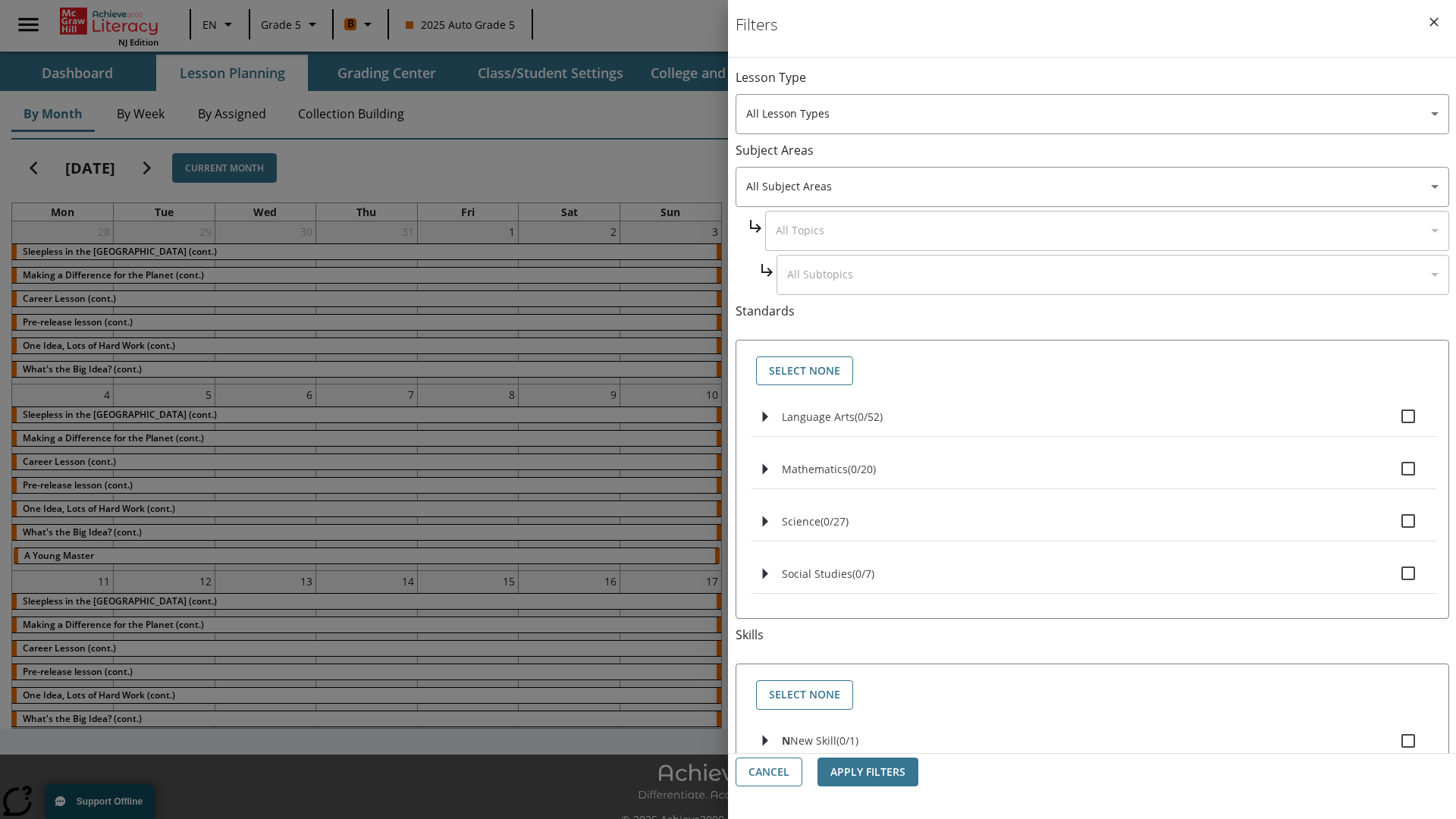
checkbox input "true"
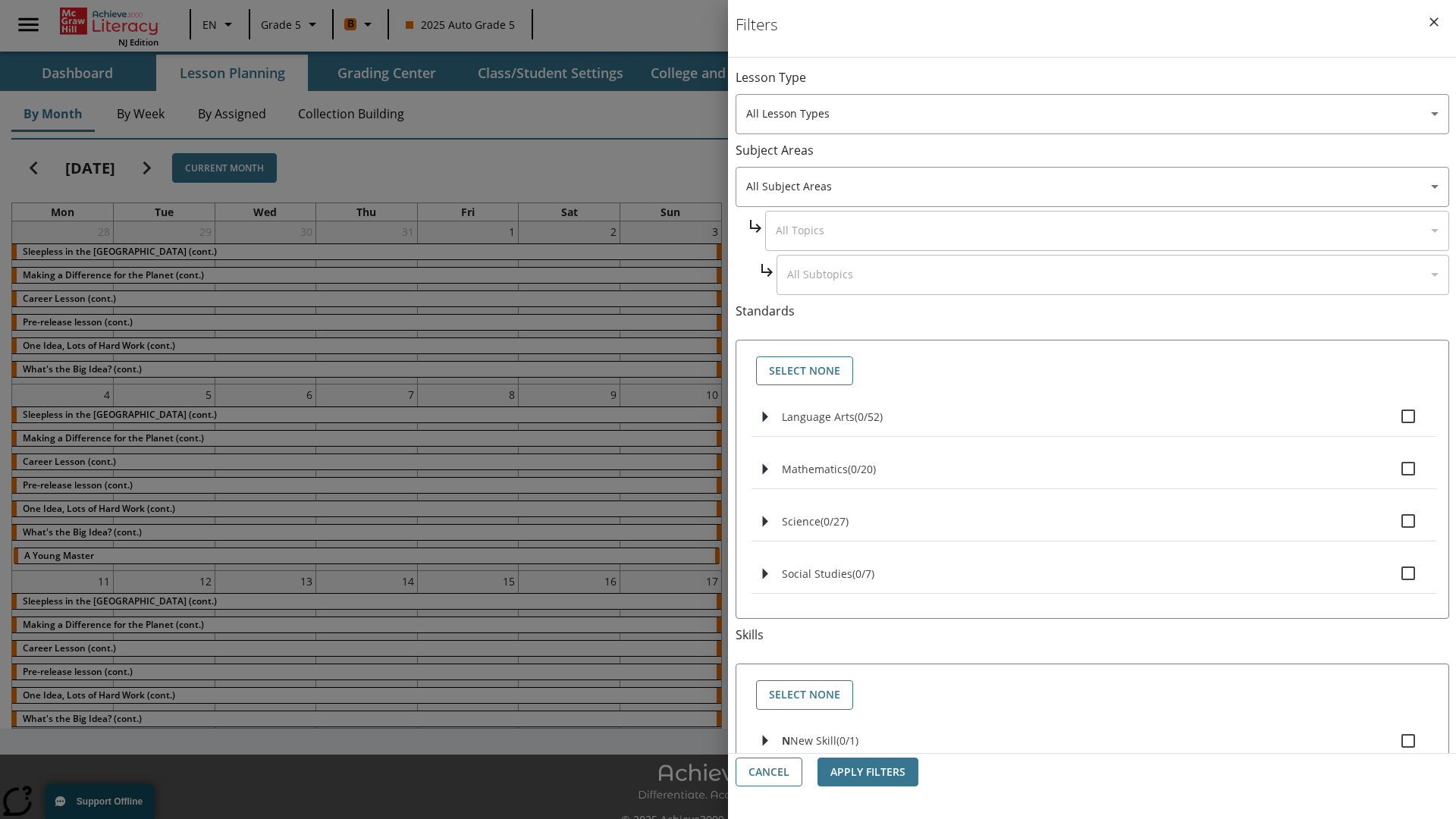
checkbox input "true"
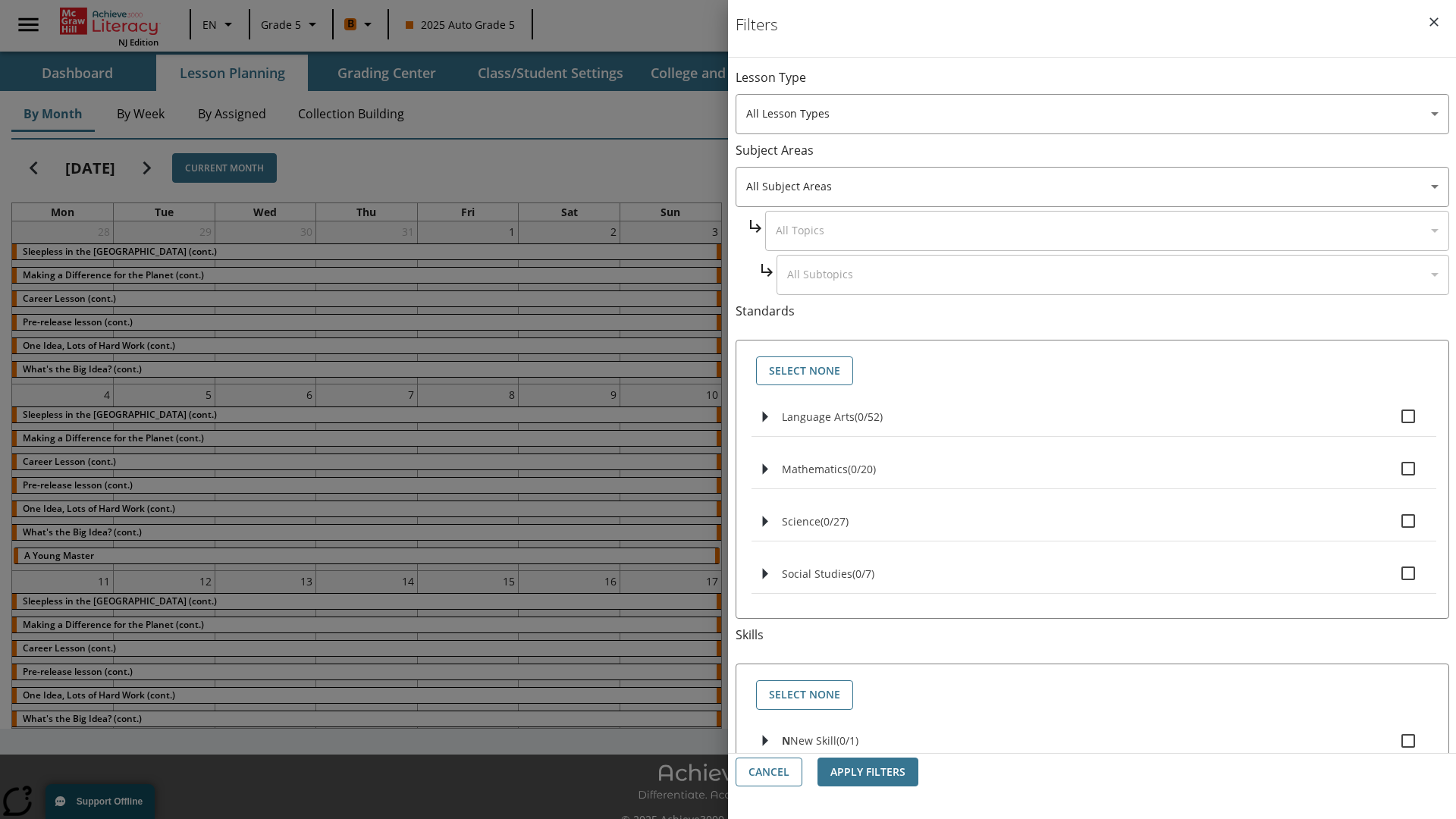
checkbox input "true"
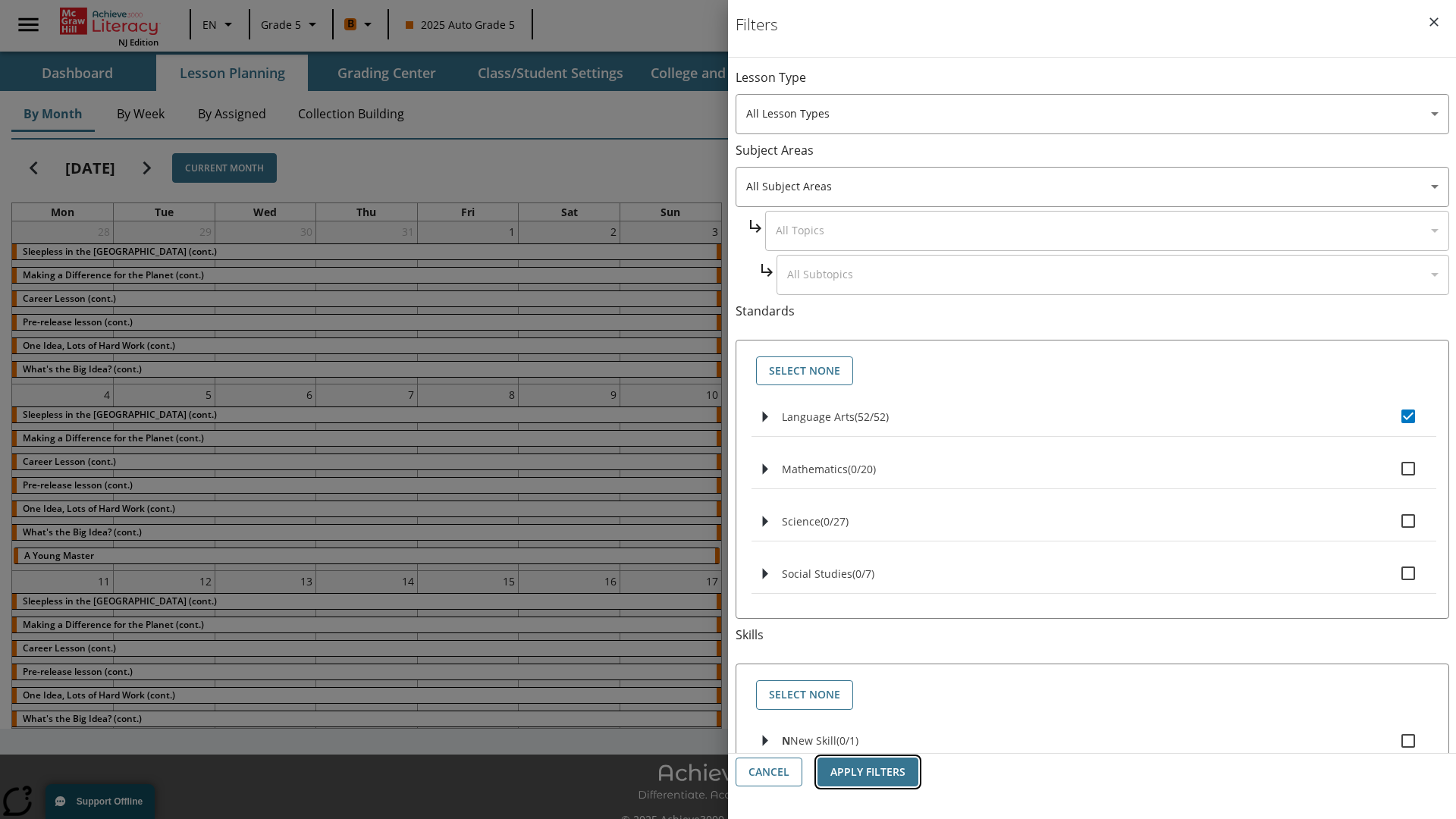
click at [867, 772] on button "Apply Filters" at bounding box center [868, 772] width 101 height 29
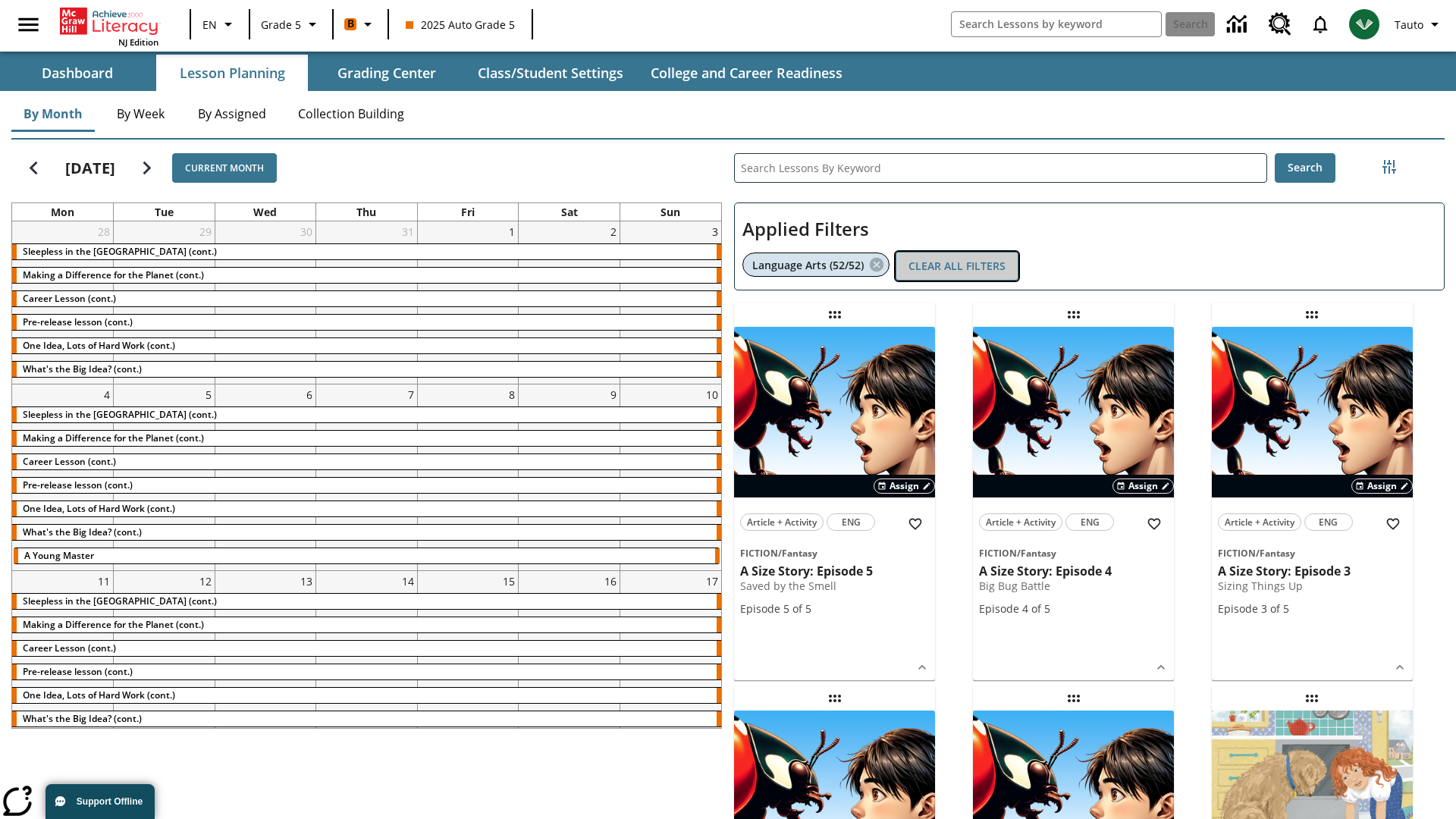
click at [957, 266] on button "Clear All Filters" at bounding box center [957, 266] width 123 height 29
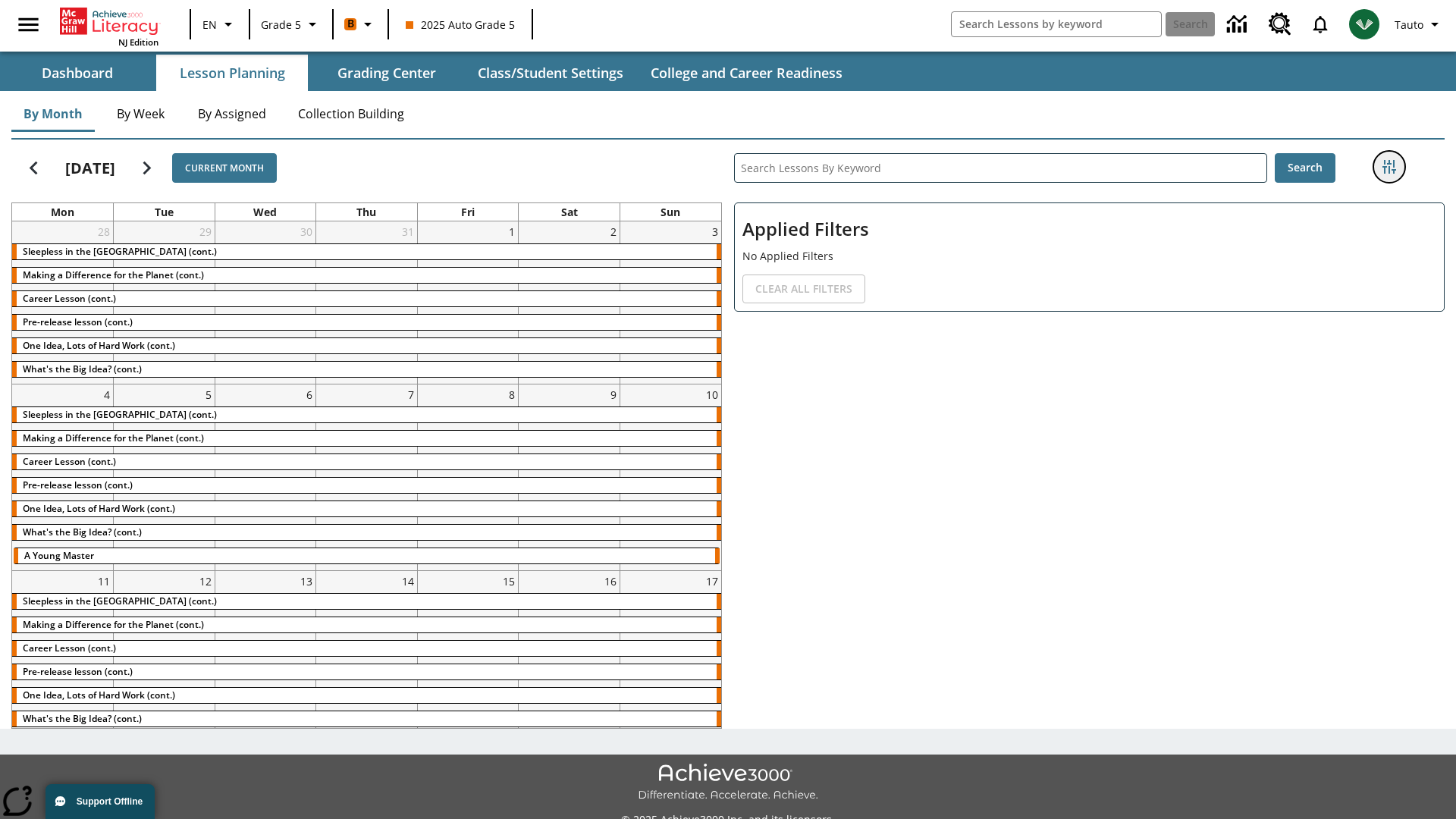
click at [1389, 167] on icon "Filters Side menu" at bounding box center [1389, 166] width 13 height 13
